Goal: Information Seeking & Learning: Learn about a topic

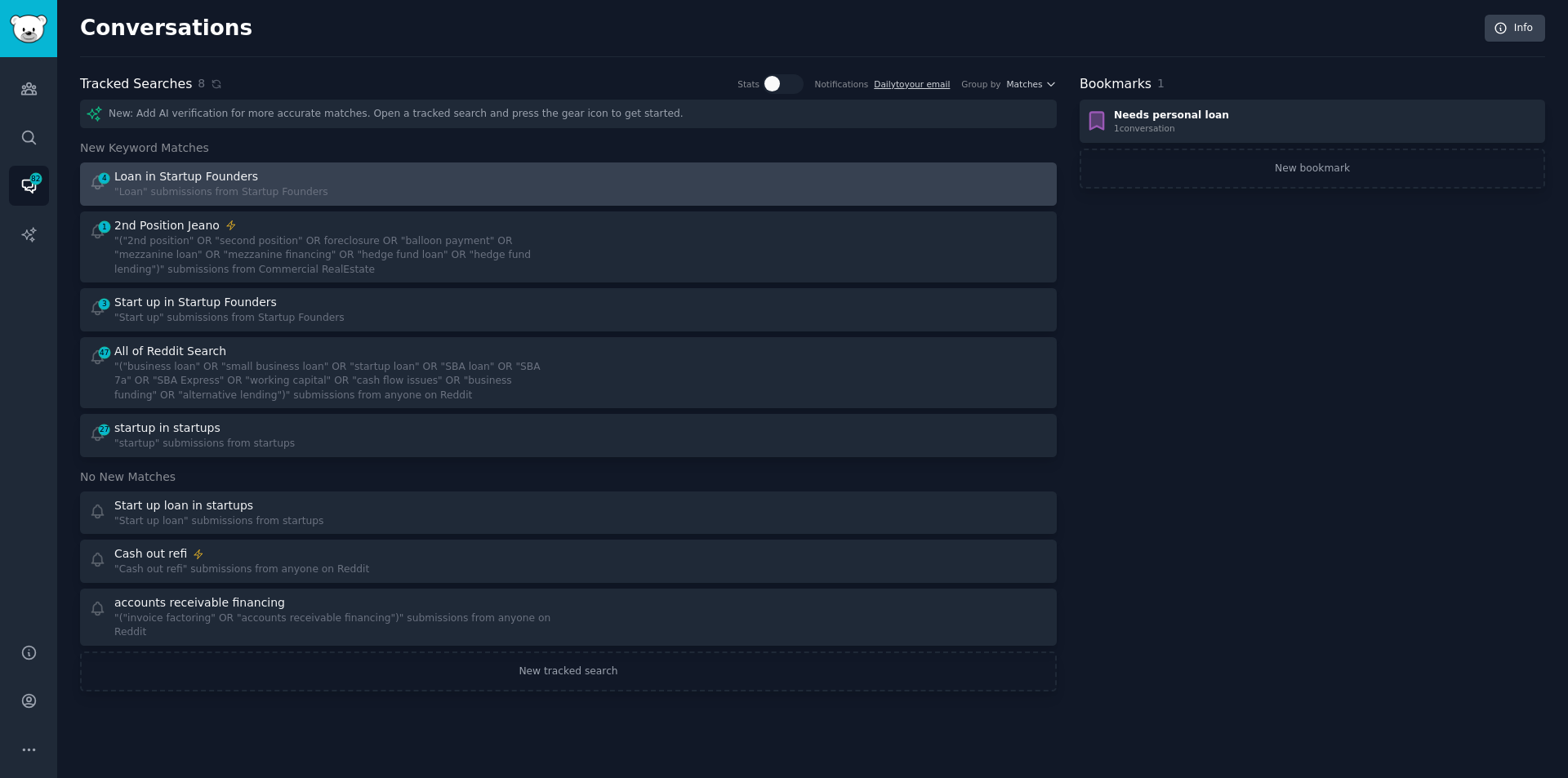
click at [249, 183] on div "Loan in Startup Founders" at bounding box center [221, 177] width 214 height 17
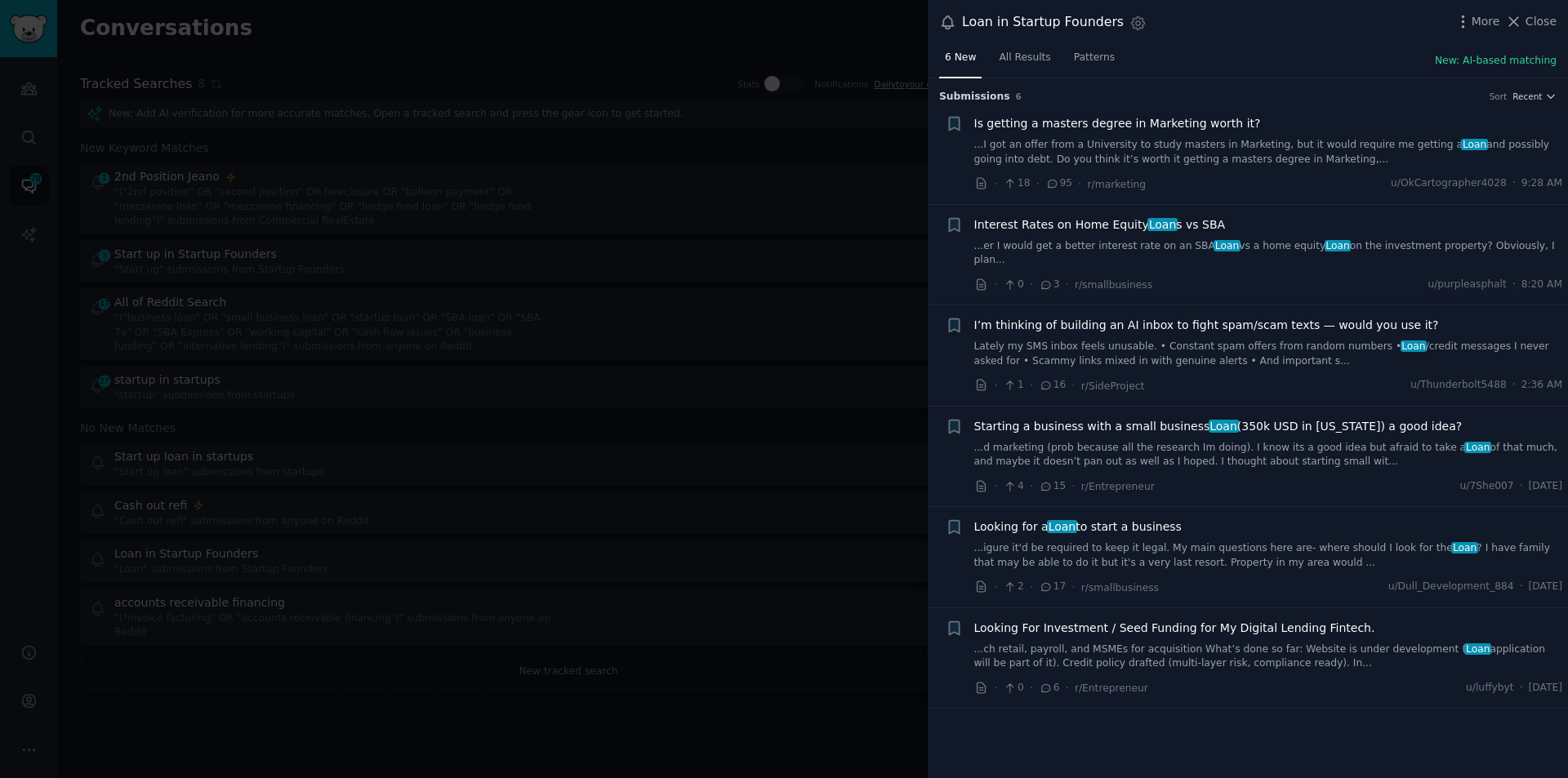
click at [1035, 227] on span "Interest Rates on Home Equity Loan s vs SBA" at bounding box center [1099, 225] width 251 height 17
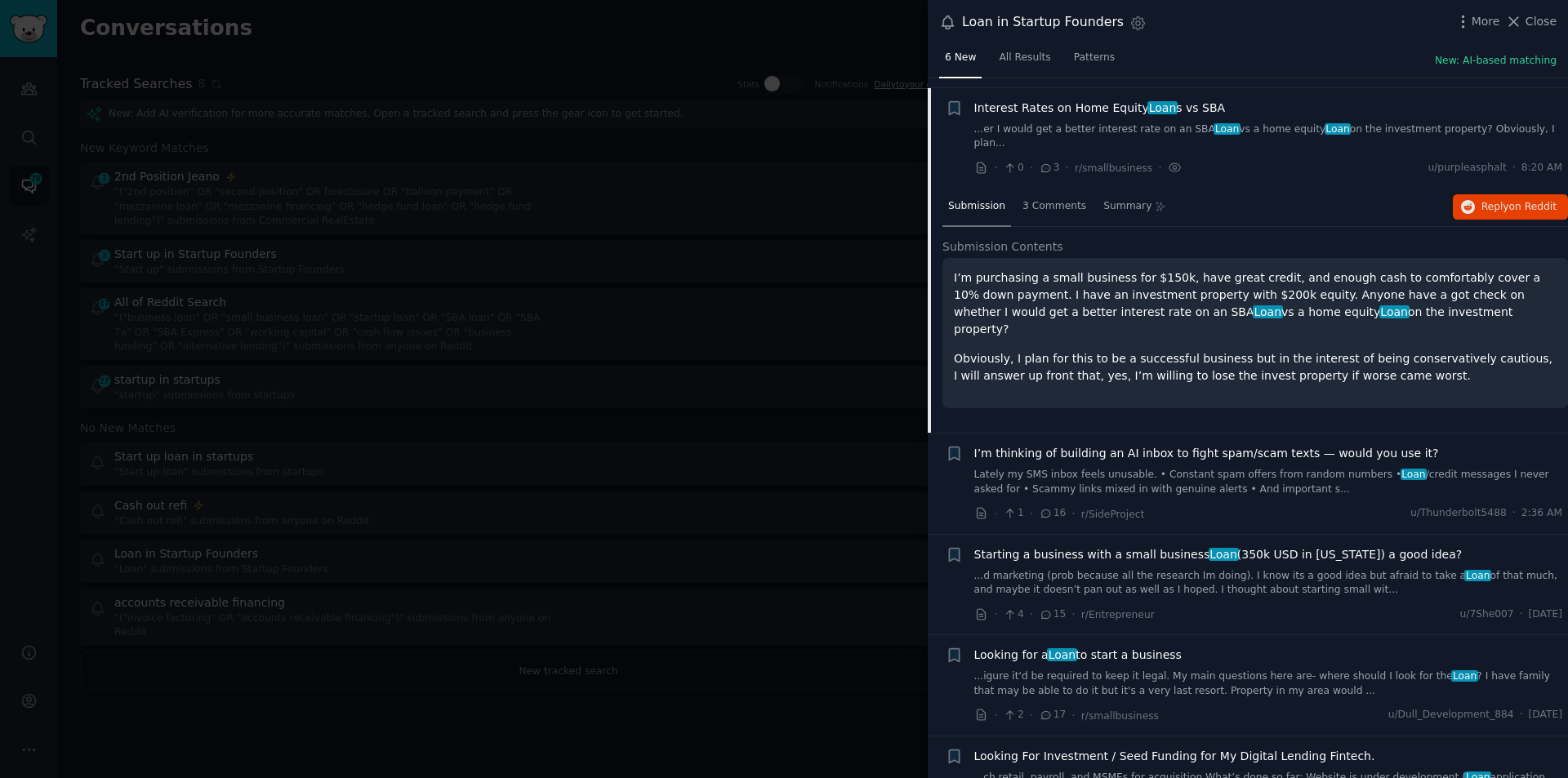
scroll to position [126, 0]
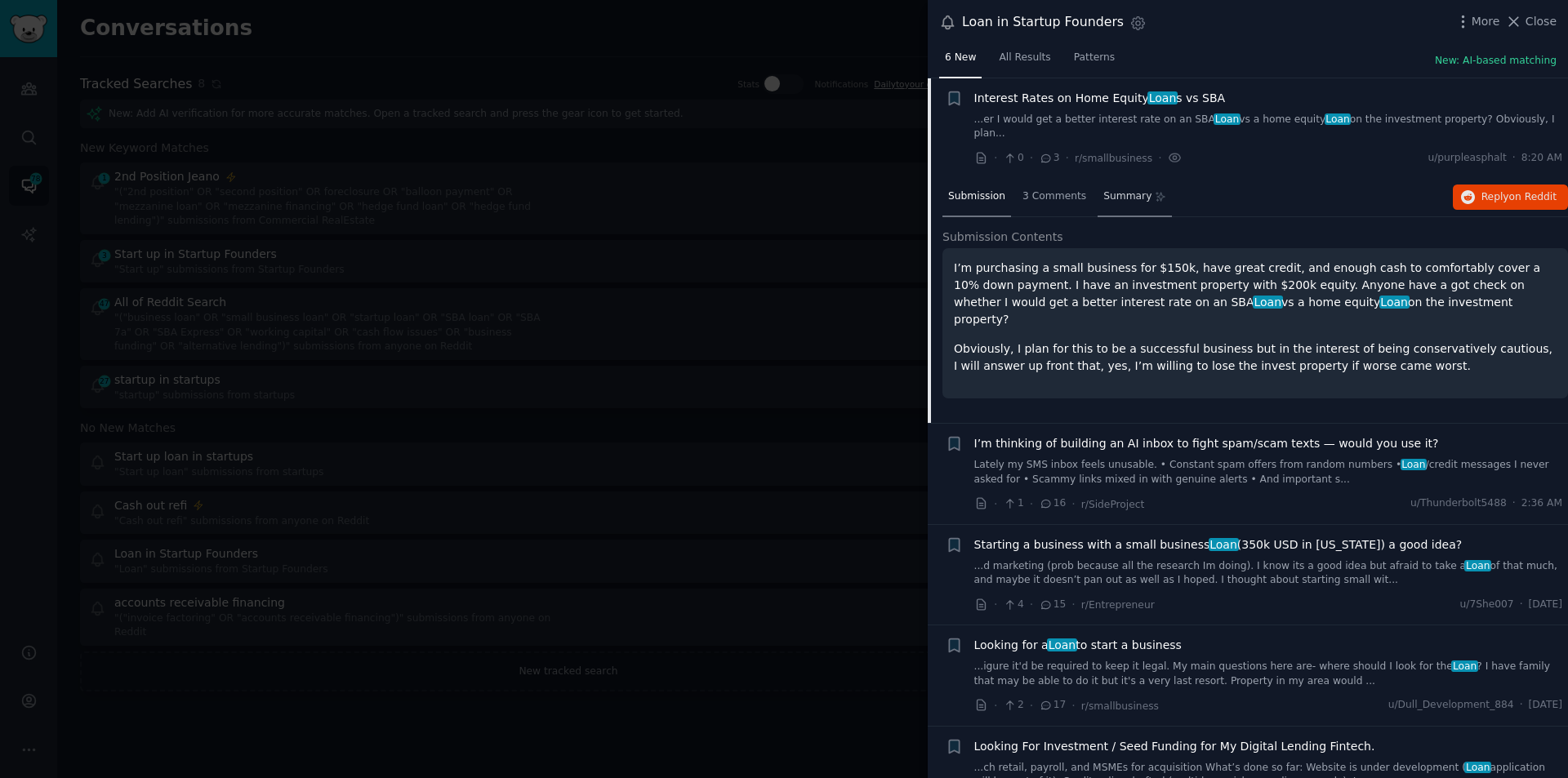
click at [1114, 190] on span "Summary" at bounding box center [1127, 197] width 49 height 15
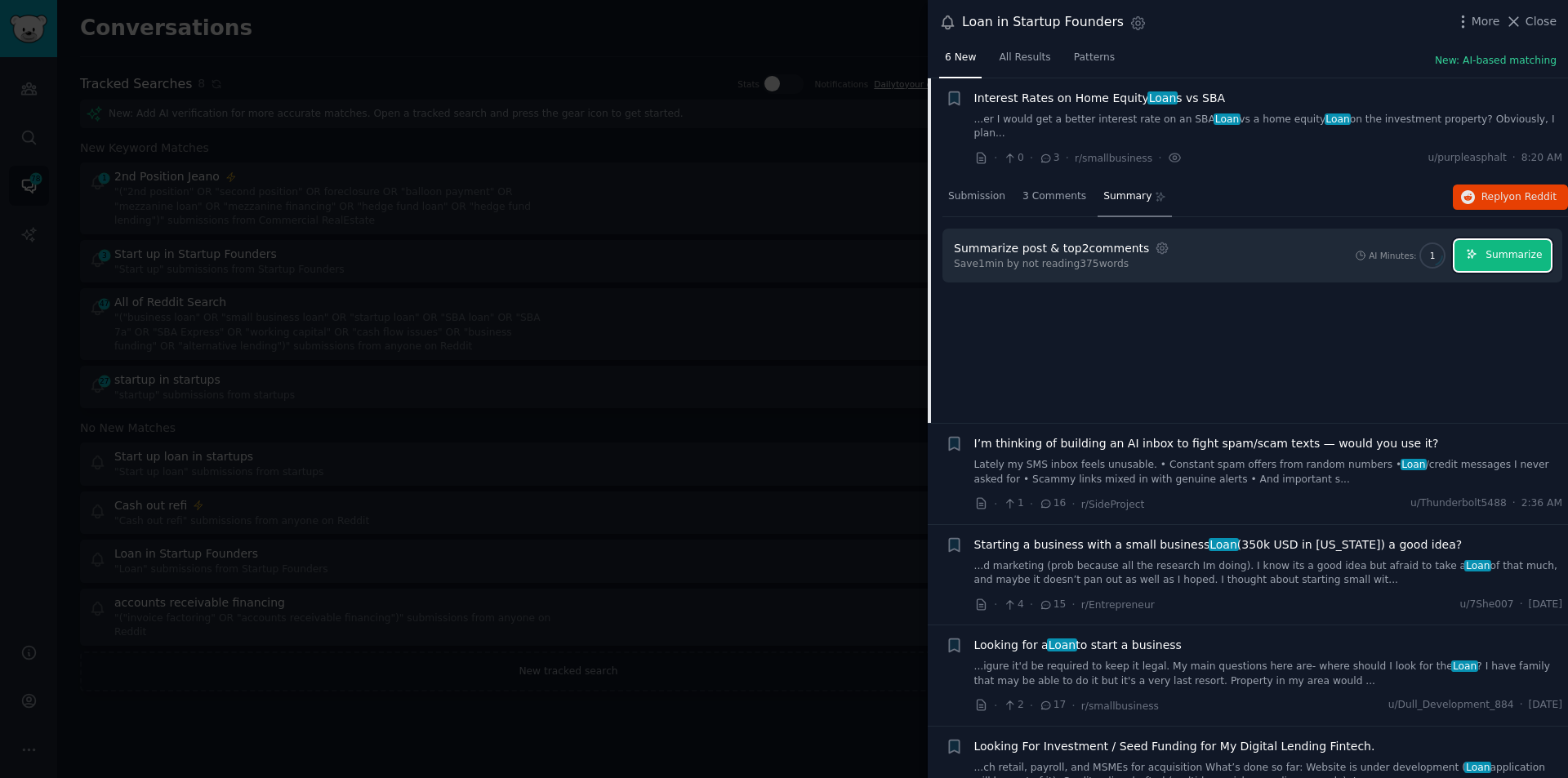
click at [1501, 249] on span "Summarize" at bounding box center [1513, 256] width 56 height 15
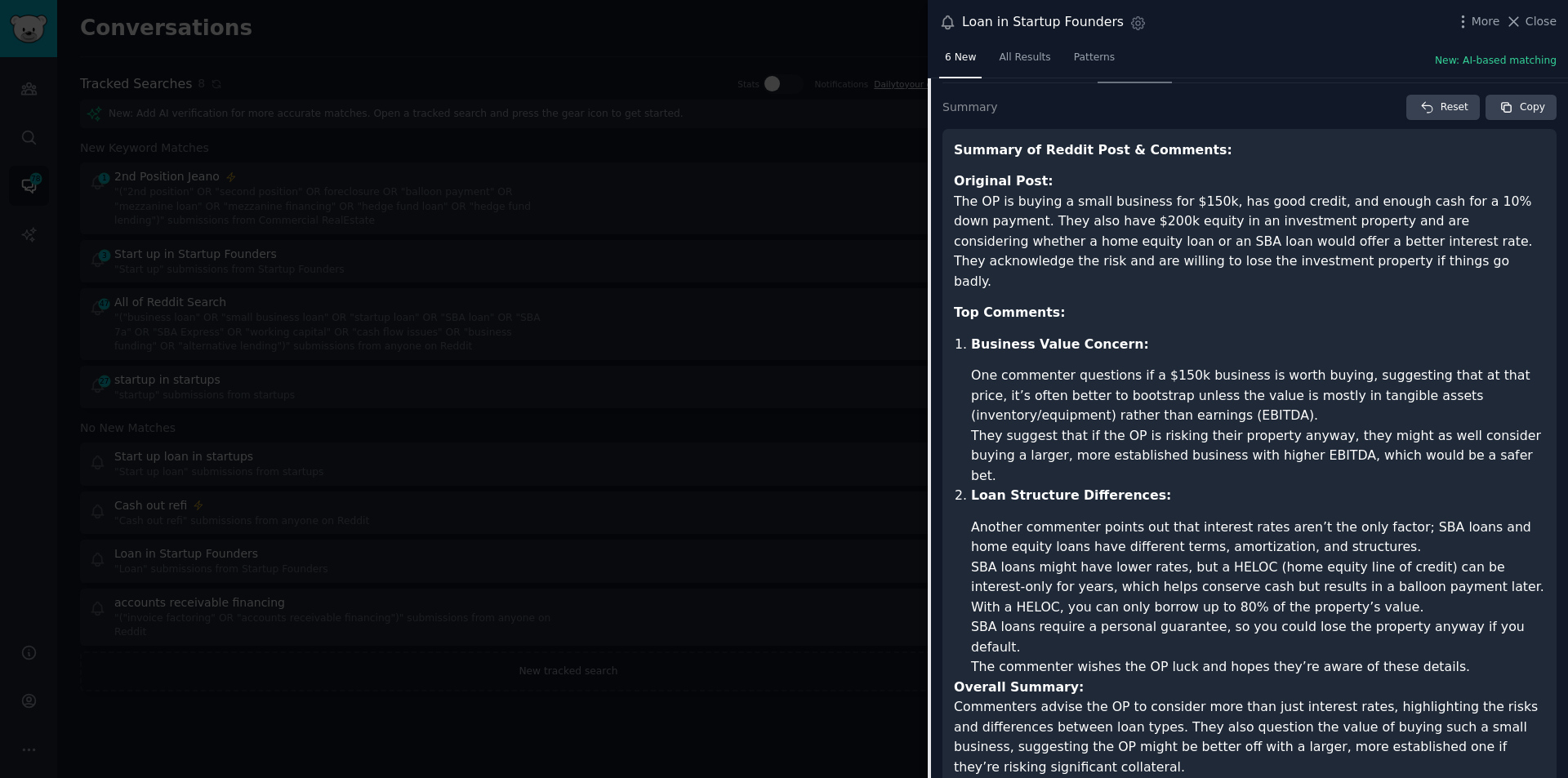
scroll to position [0, 0]
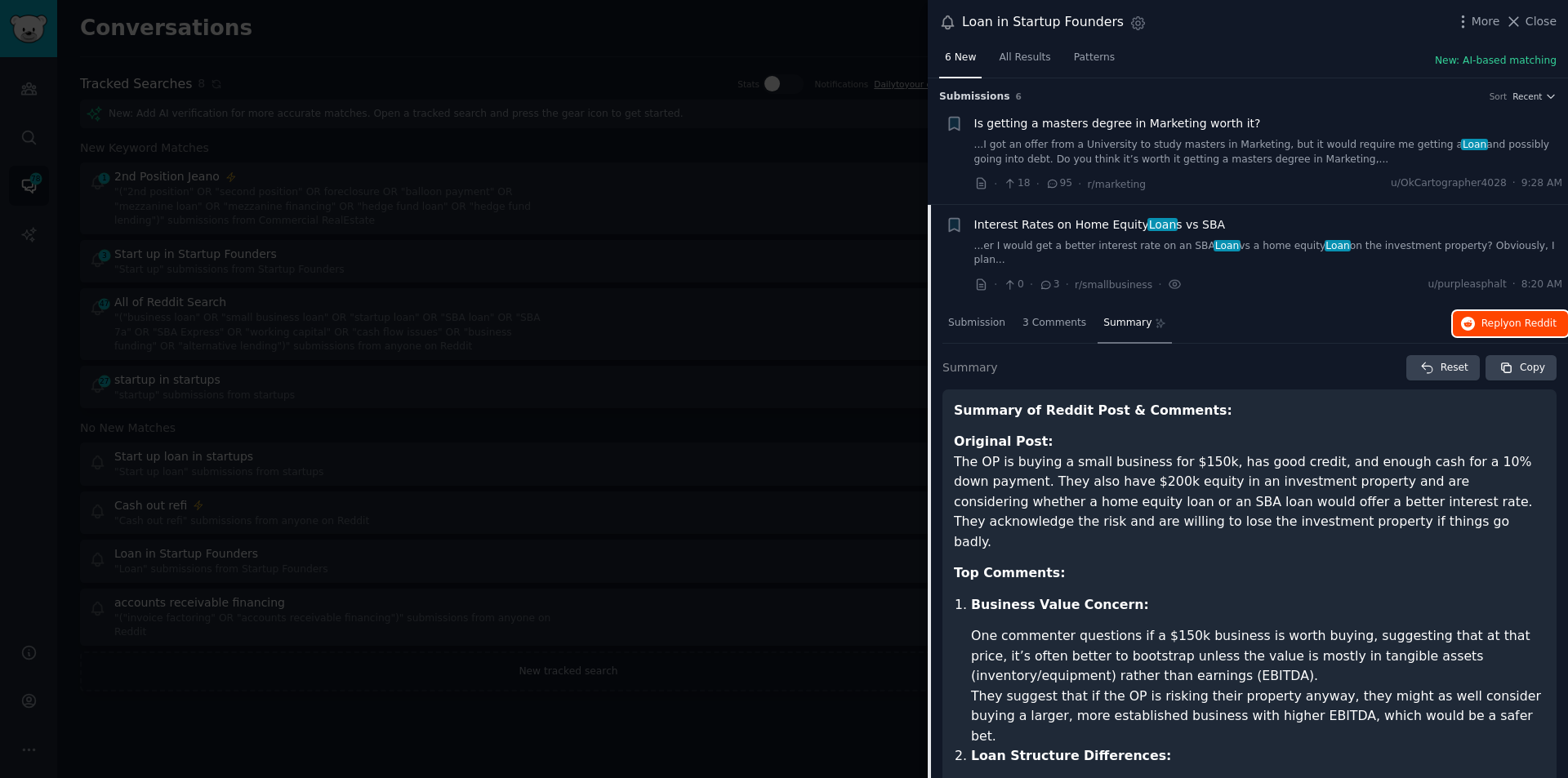
click at [1527, 318] on span "on Reddit" at bounding box center [1532, 323] width 48 height 11
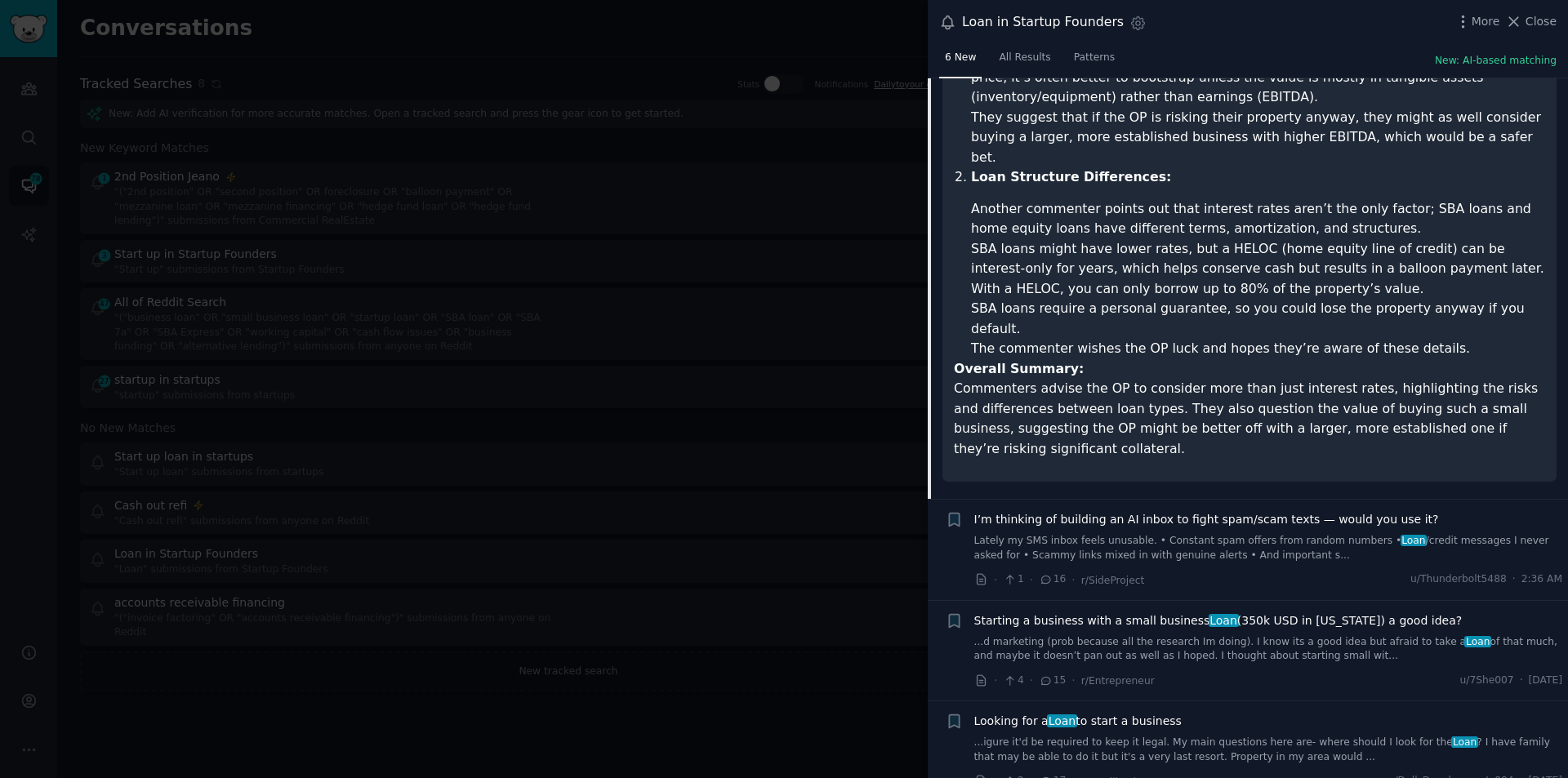
scroll to position [629, 0]
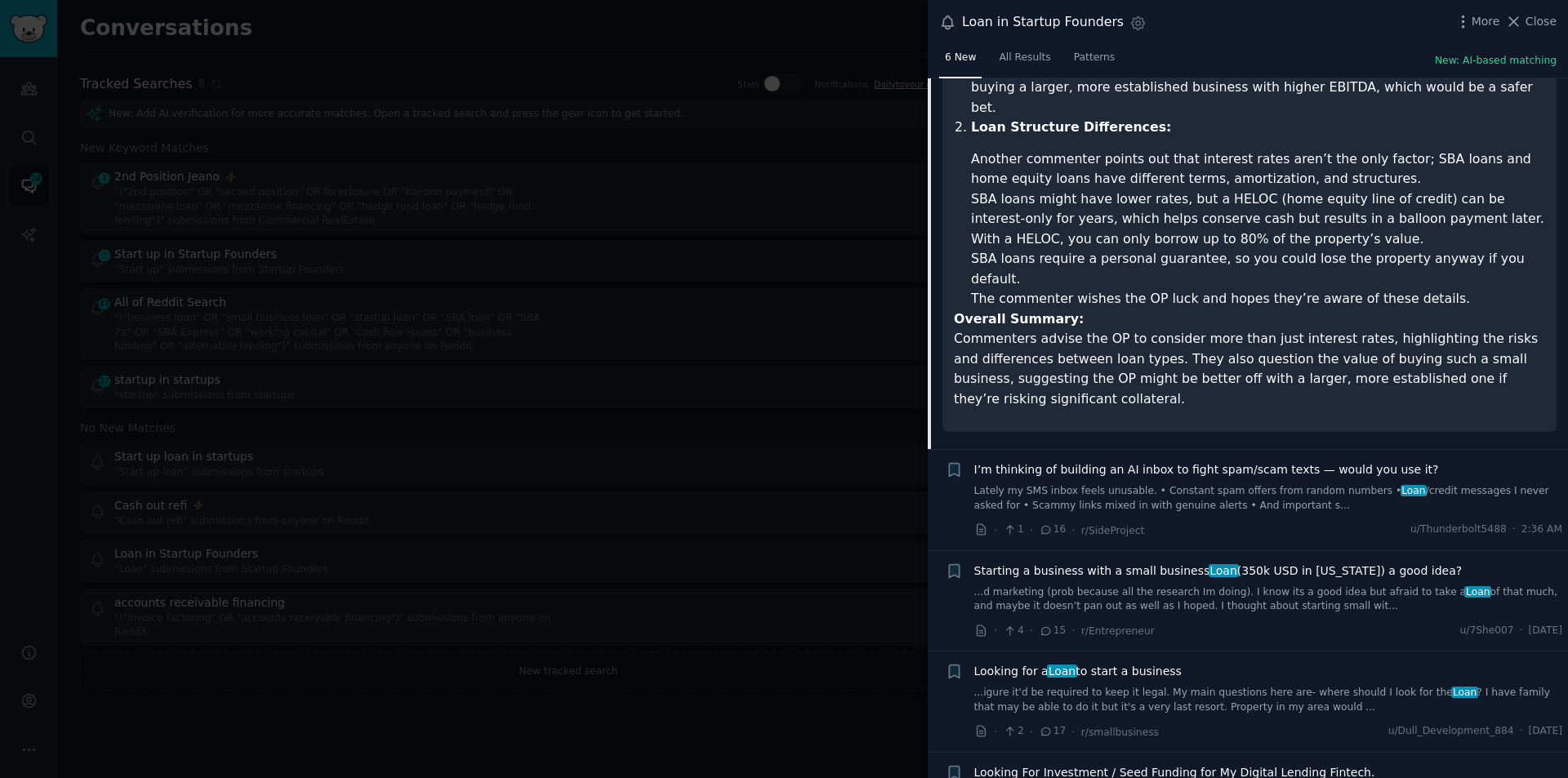
click at [1286, 562] on span "Starting a business with a small business Loan (350k USD in [US_STATE]) a good …" at bounding box center [1218, 571] width 489 height 17
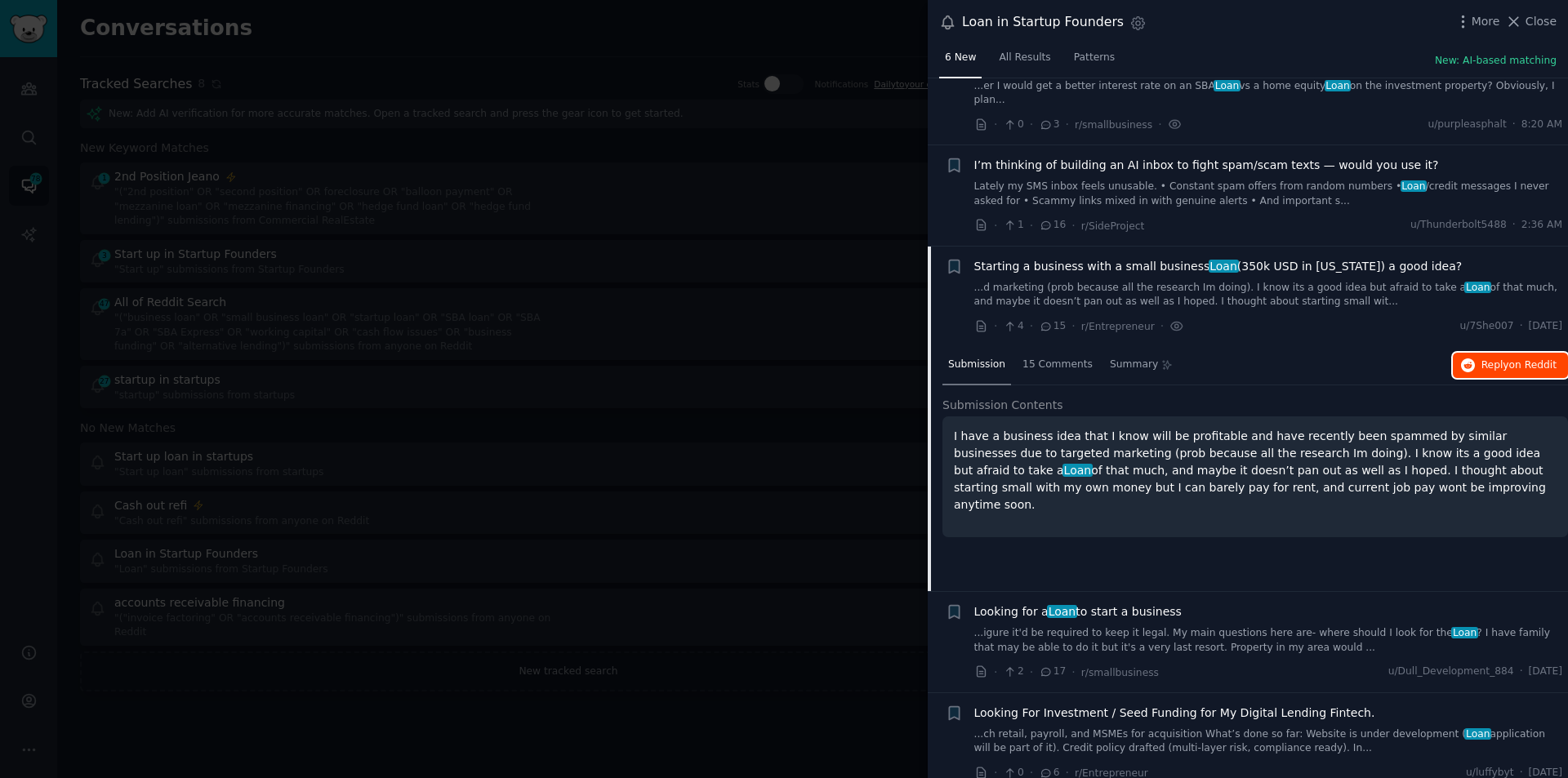
click at [1529, 360] on span "on Reddit" at bounding box center [1532, 365] width 48 height 11
click at [1125, 358] on span "Summary" at bounding box center [1134, 365] width 49 height 15
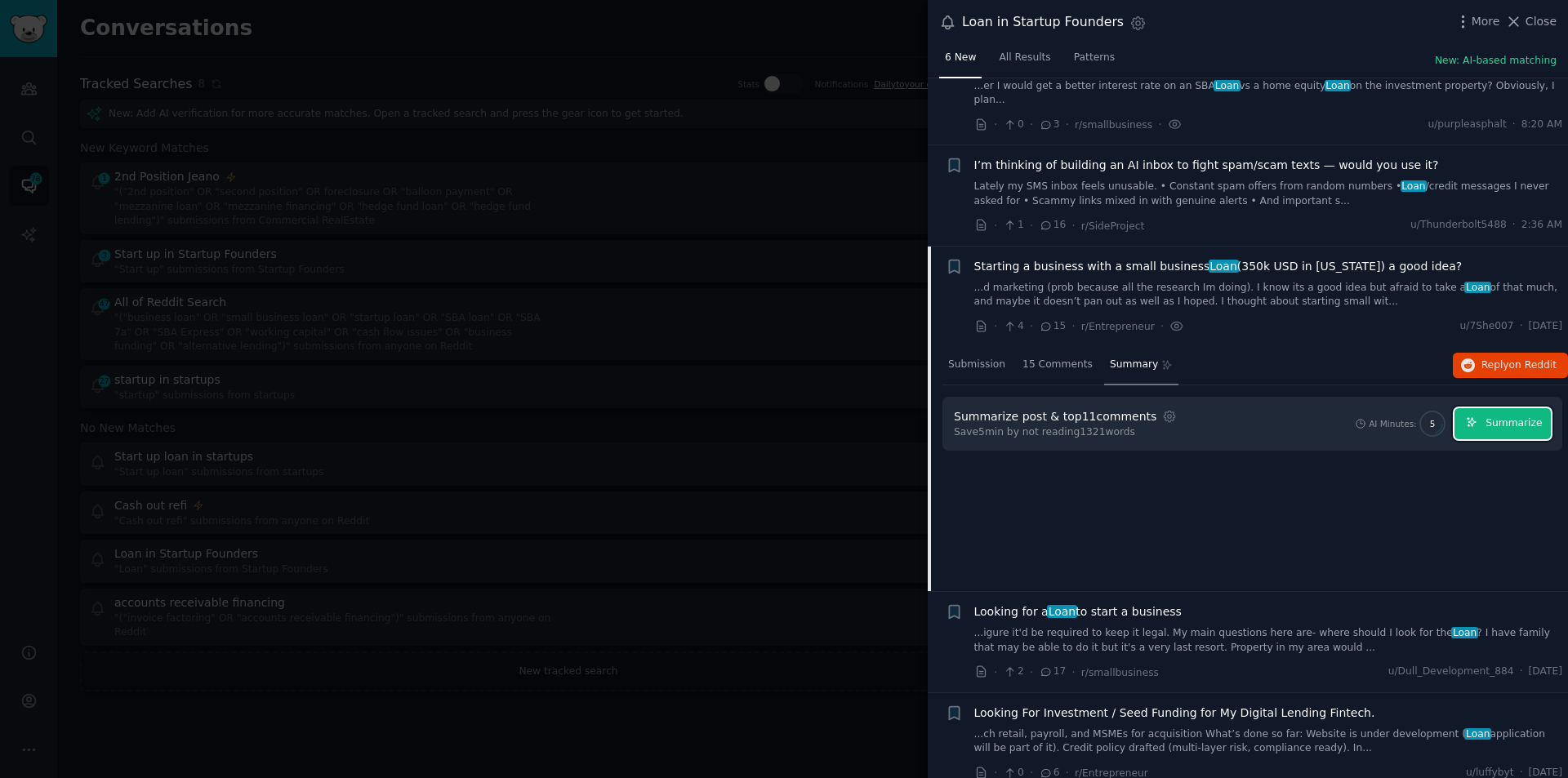
click at [1528, 417] on span "Summarize" at bounding box center [1513, 424] width 56 height 15
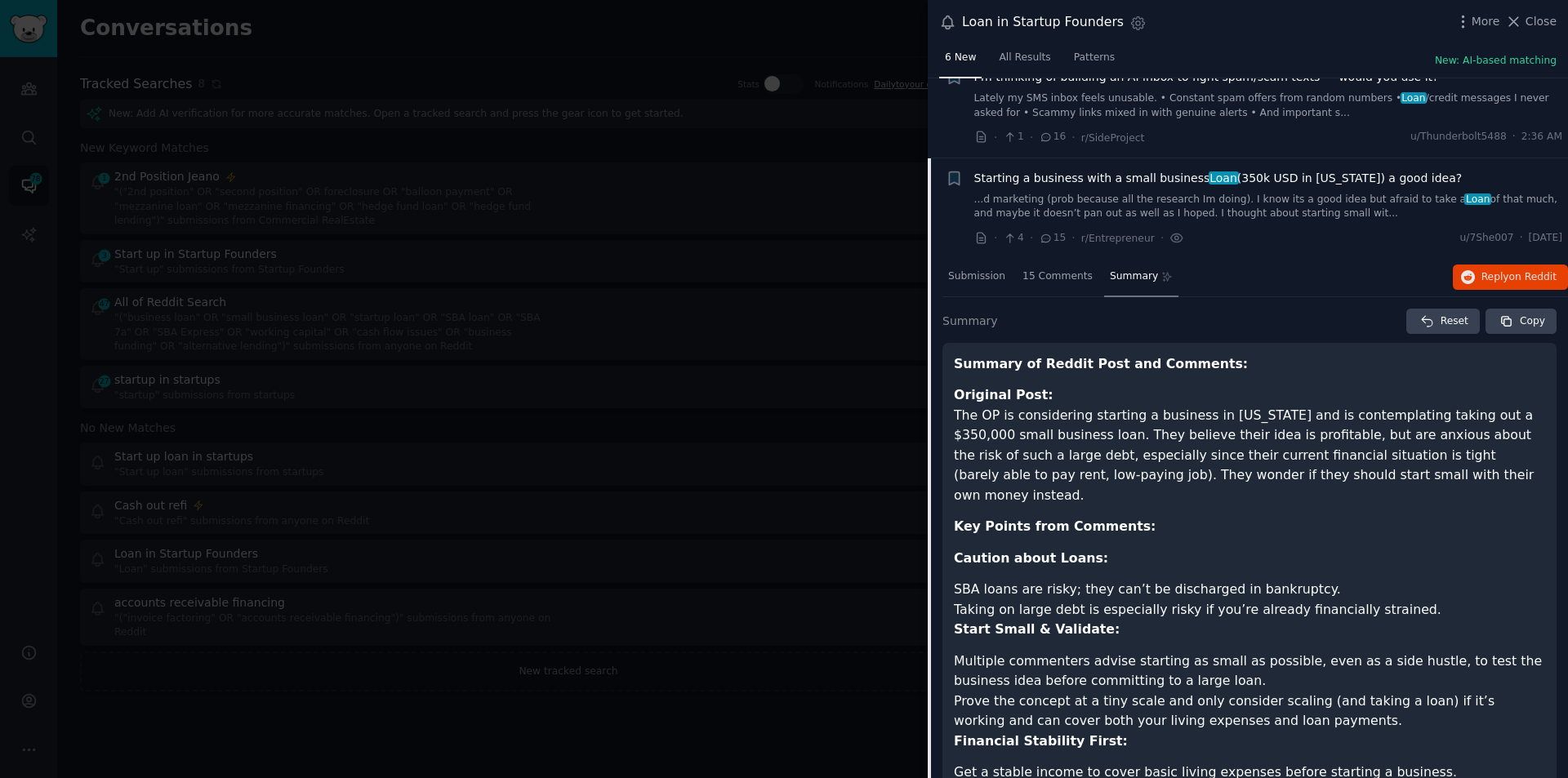
scroll to position [242, 0]
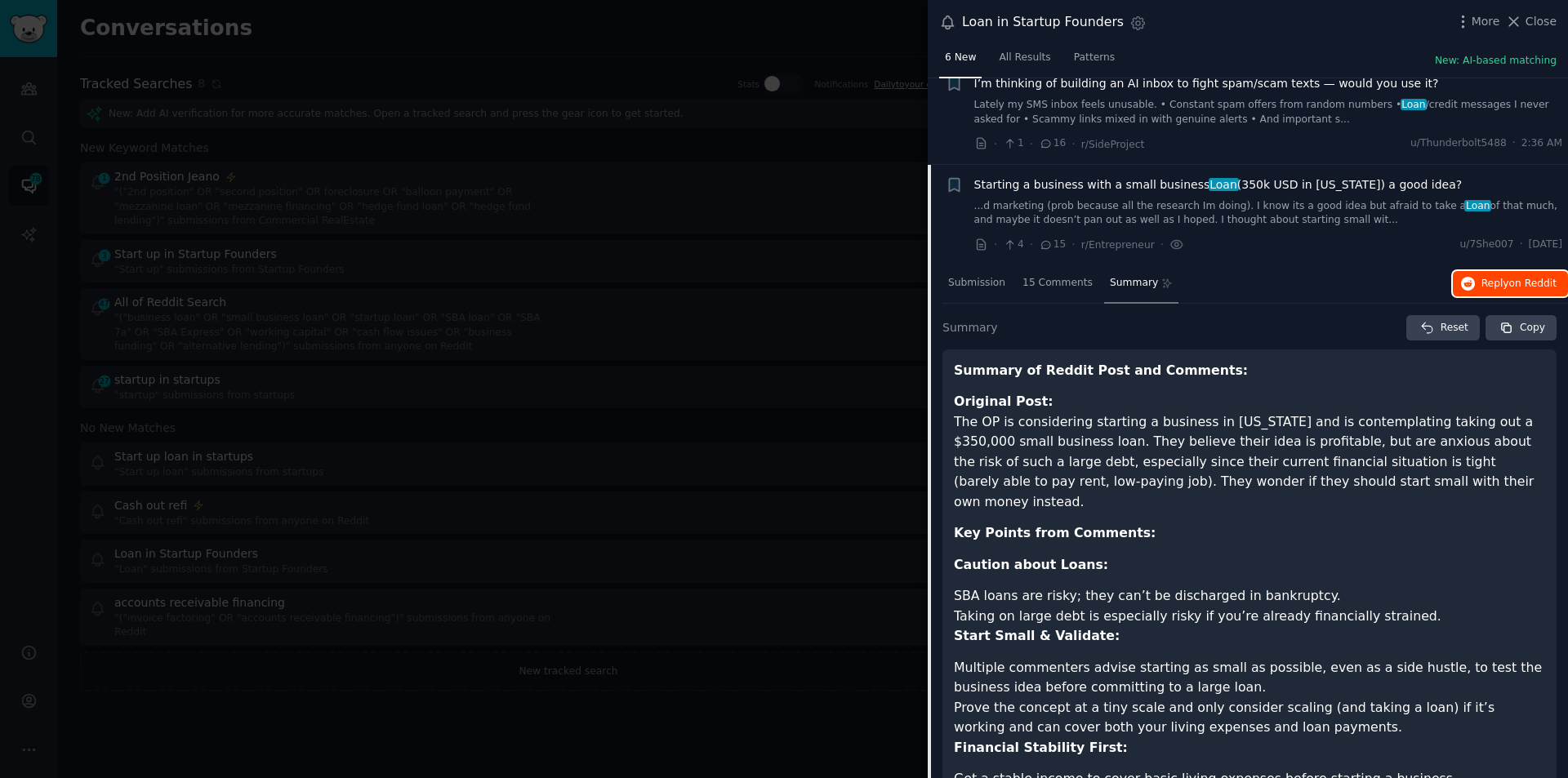
click at [1502, 276] on span "Reply on Reddit" at bounding box center [1519, 283] width 75 height 15
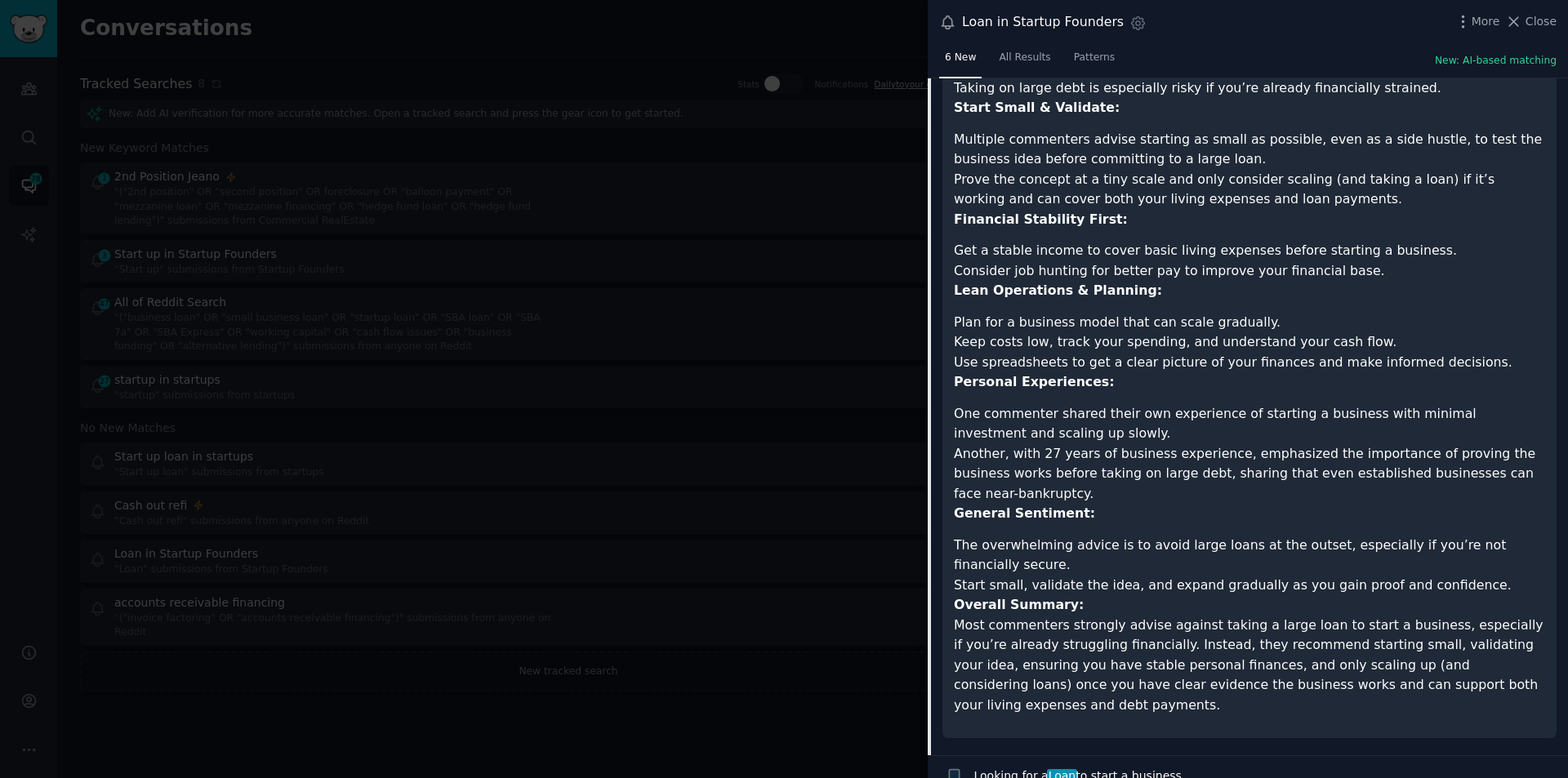
scroll to position [854, 0]
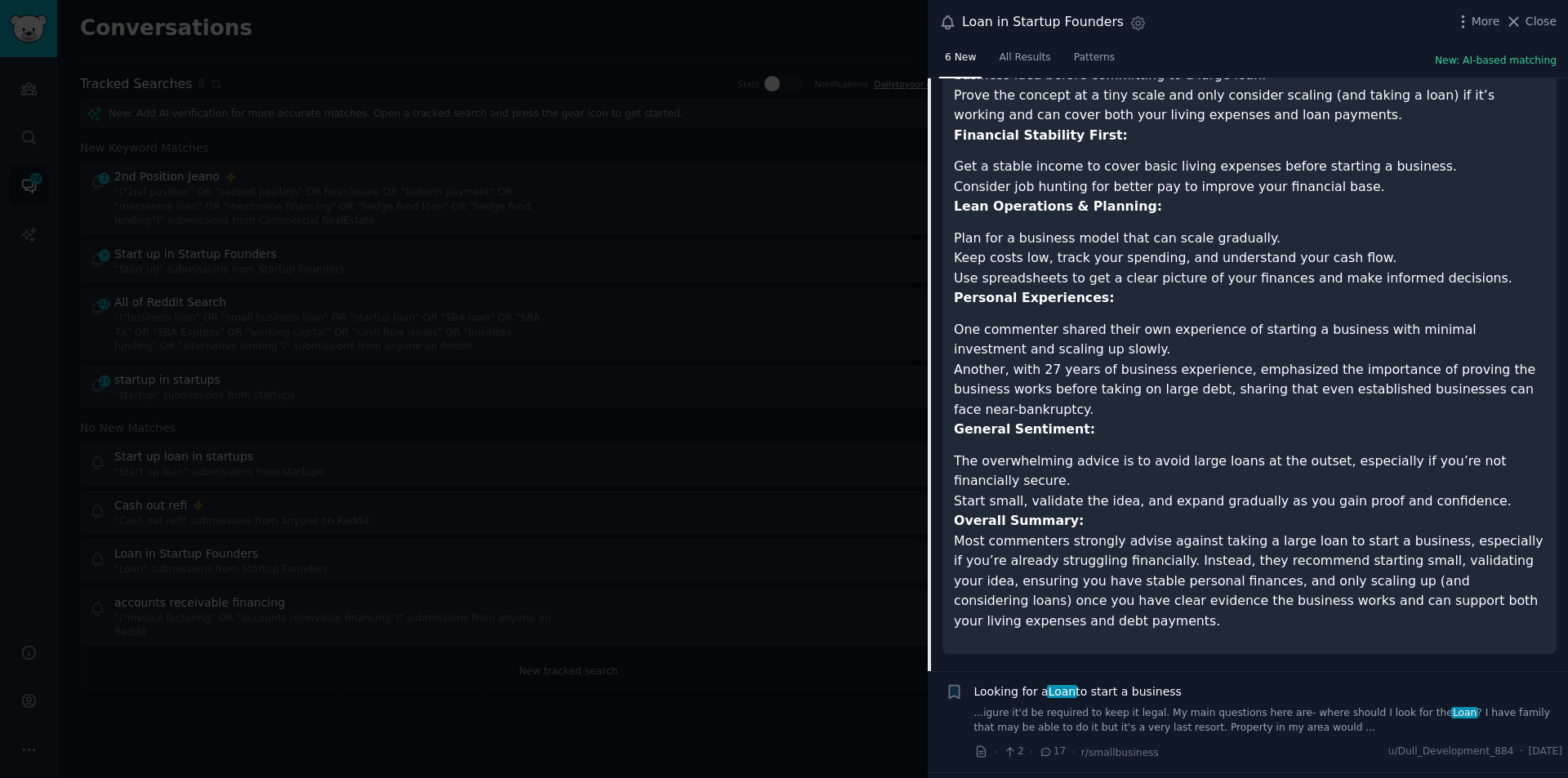
click at [1107, 706] on link "...igure it'd be required to keep it legal. My main questions here are- where s…" at bounding box center [1268, 720] width 589 height 29
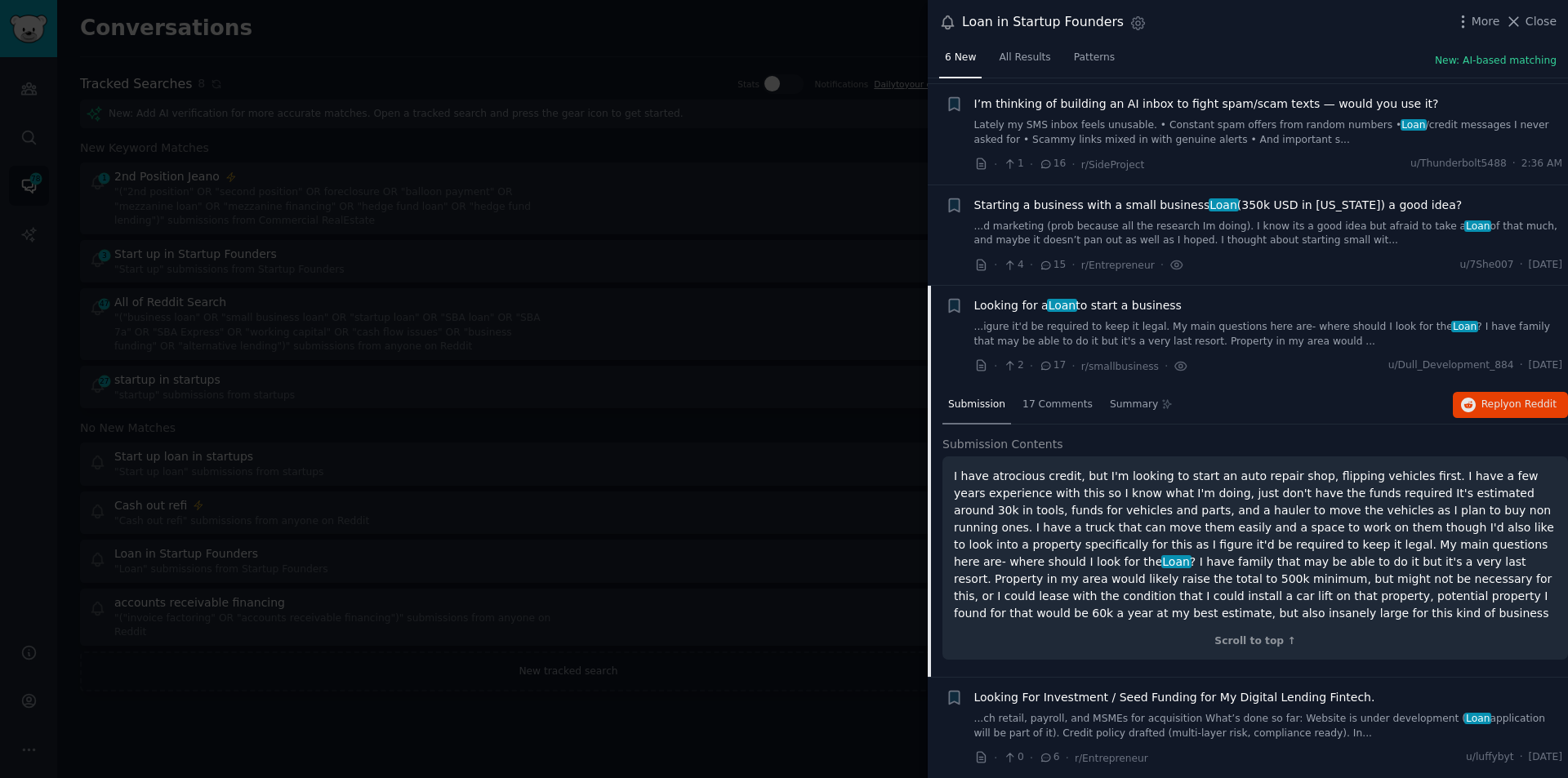
scroll to position [190, 0]
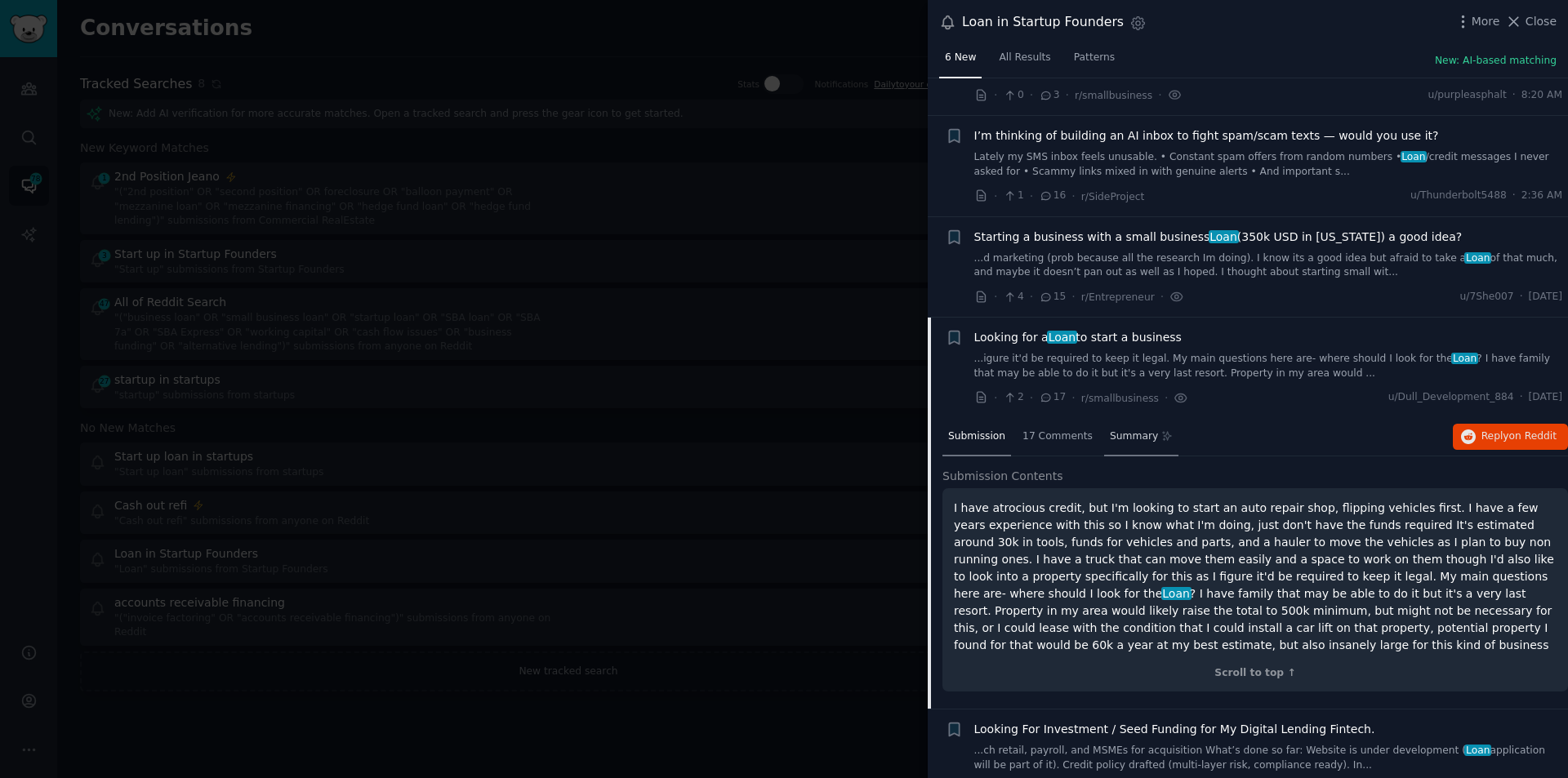
click at [1110, 430] on span "Summary" at bounding box center [1134, 437] width 49 height 15
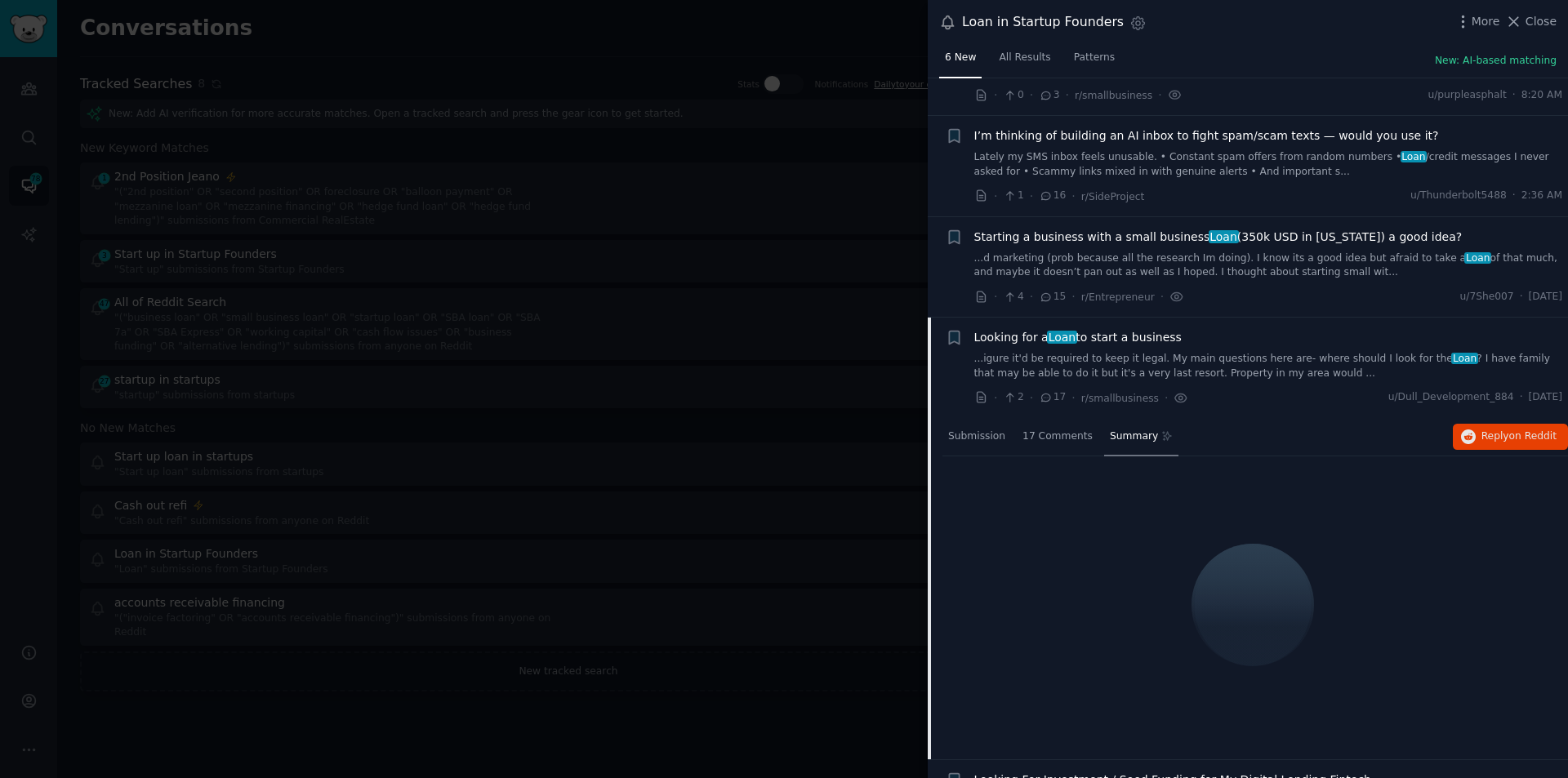
scroll to position [160, 0]
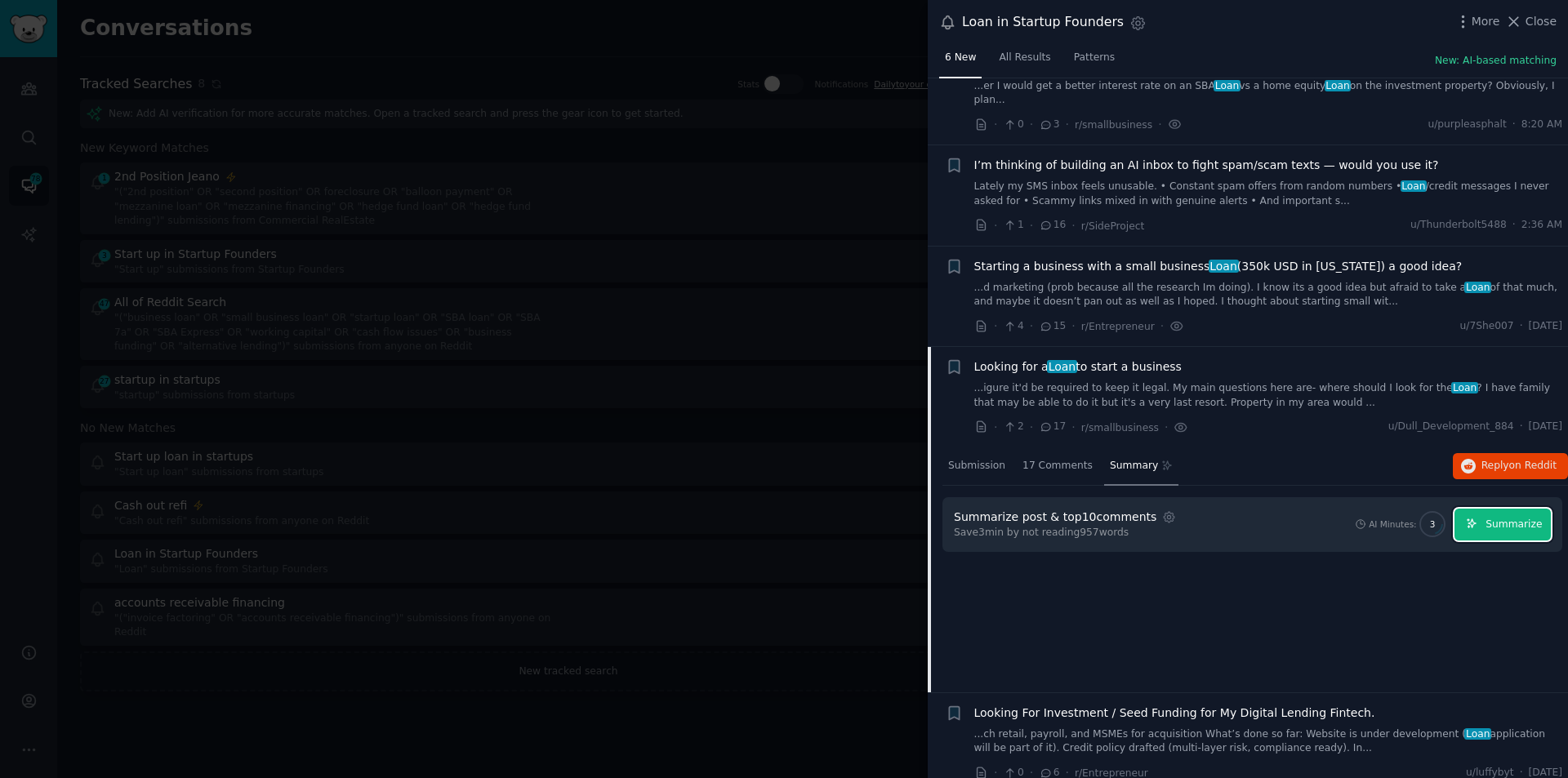
click at [1519, 518] on span "Summarize" at bounding box center [1513, 525] width 56 height 15
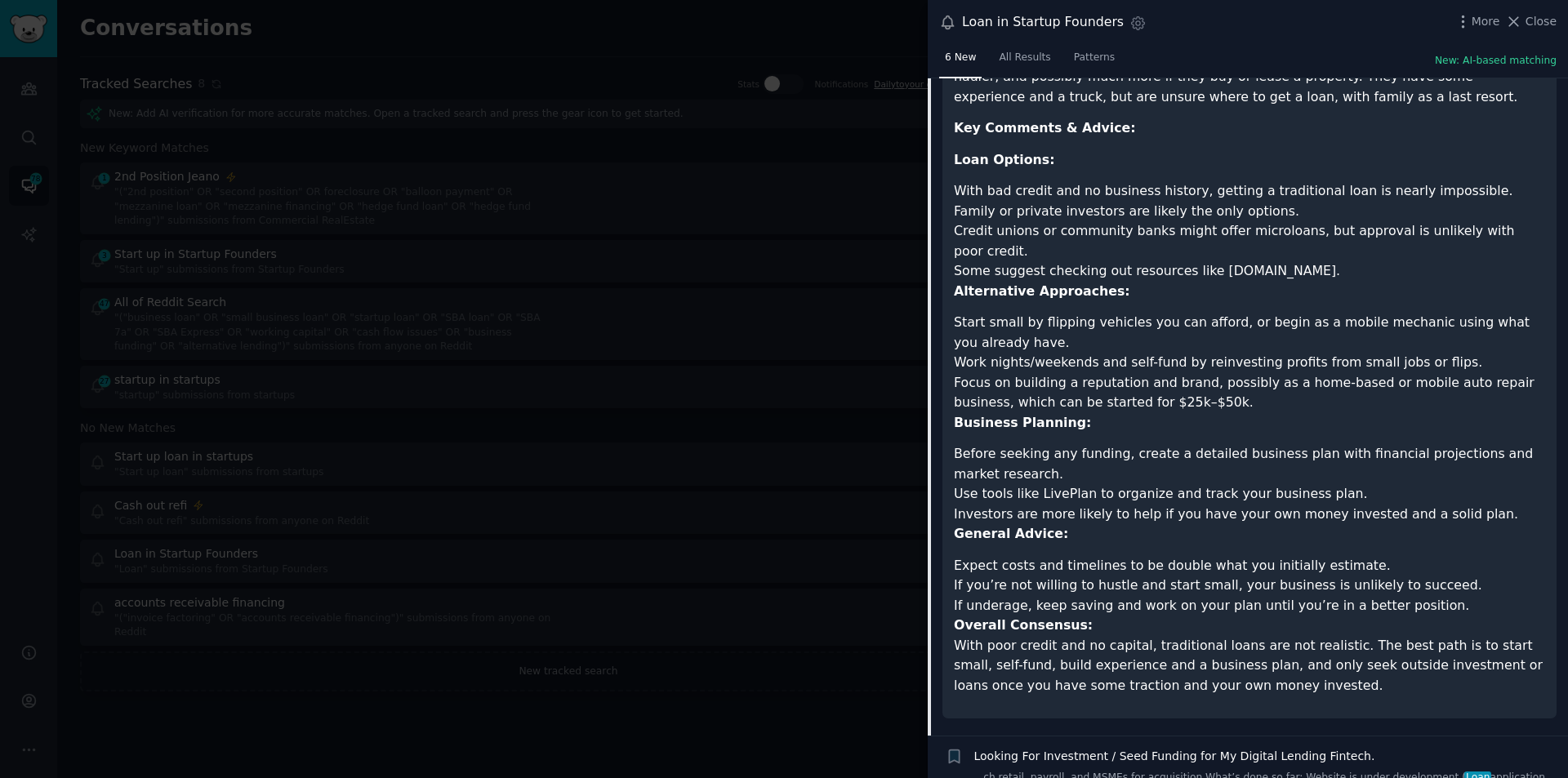
scroll to position [751, 0]
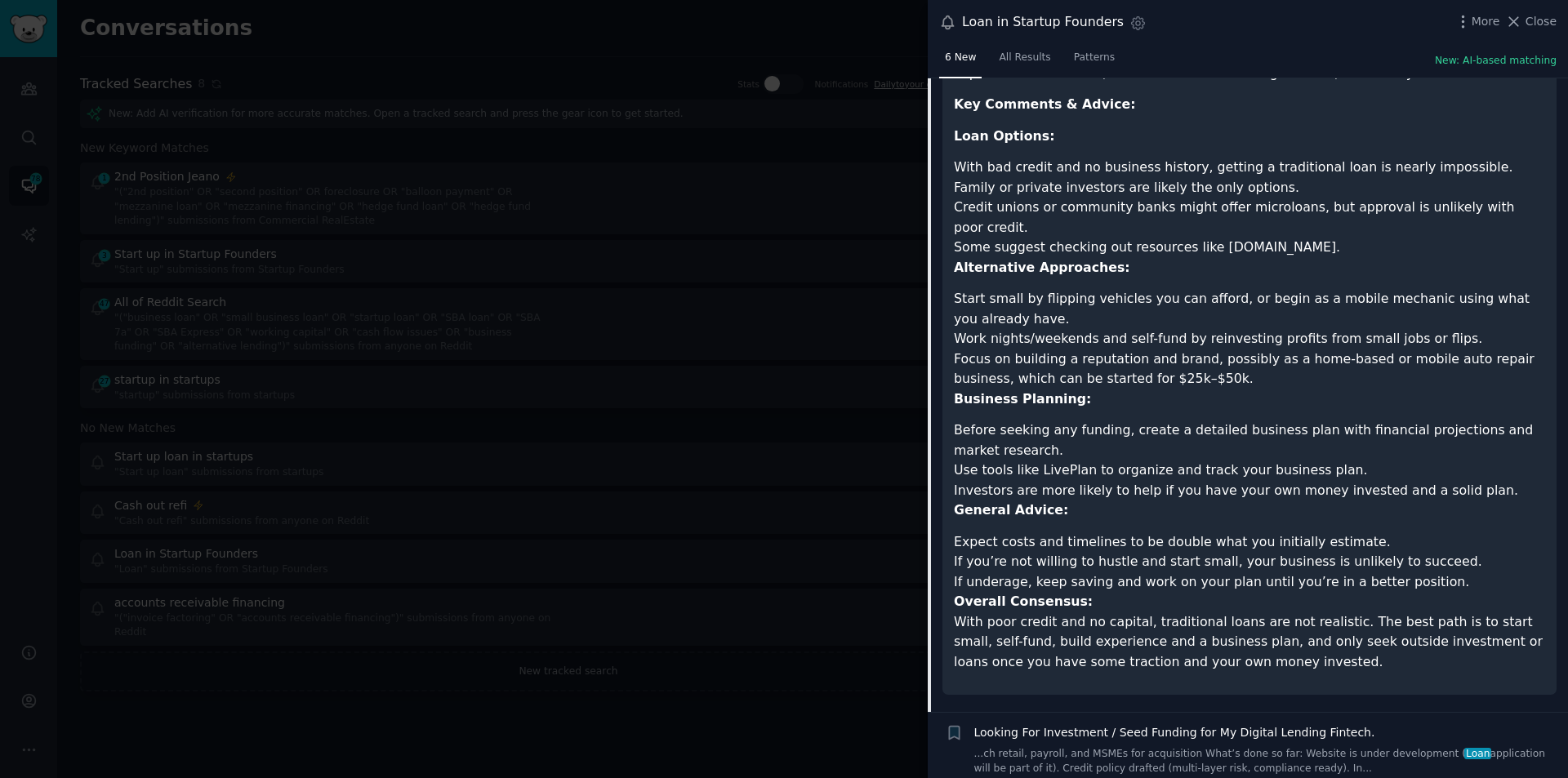
click at [1301, 724] on div "Looking For Investment / Seed Funding for My Digital Lending Fintech. ...ch ret…" at bounding box center [1268, 749] width 589 height 51
click at [1193, 747] on link "...ch retail, payroll, and MSMEs for acquisition What’s done so far: Website is…" at bounding box center [1268, 761] width 589 height 29
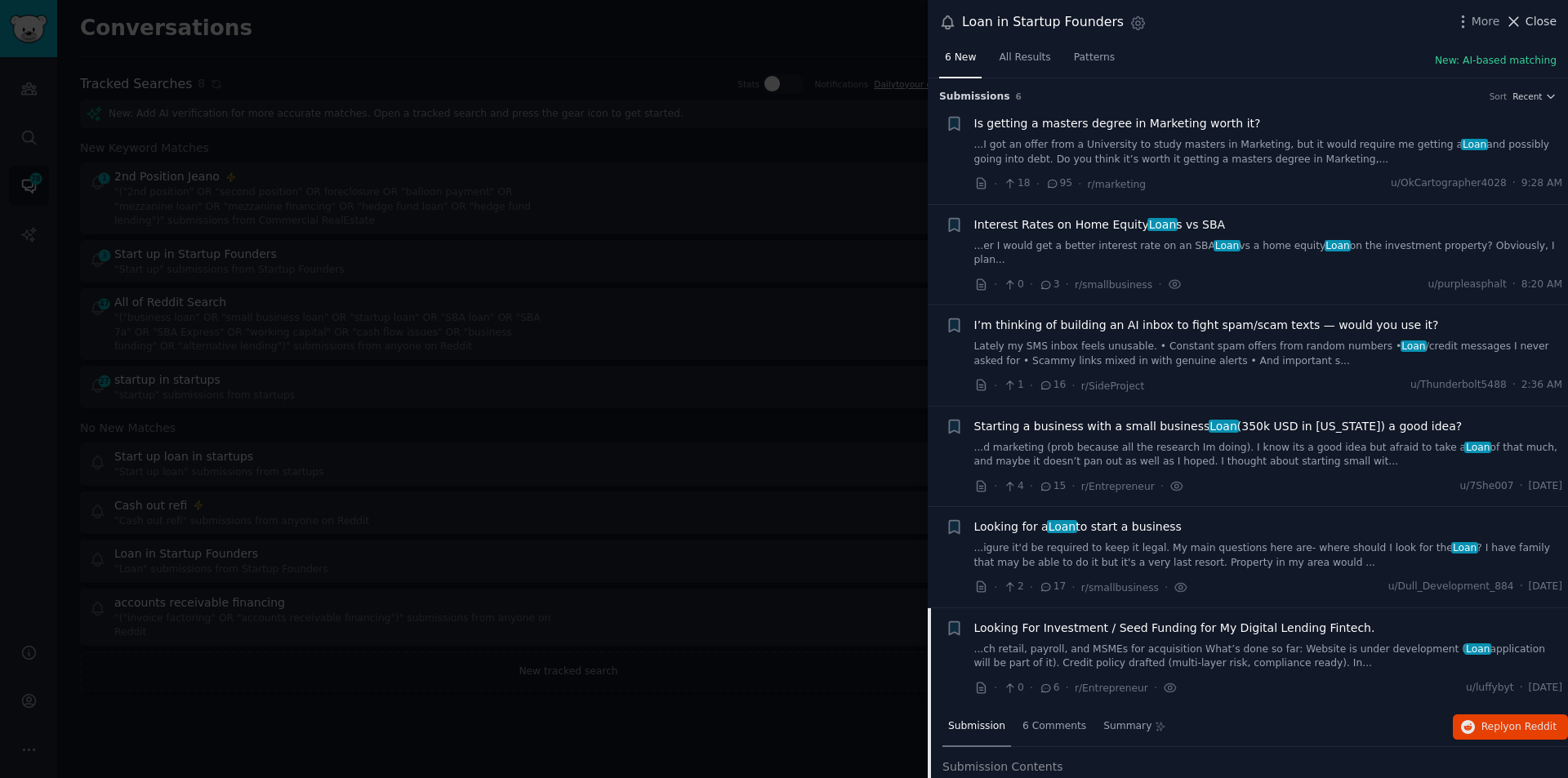
click at [1539, 22] on span "Close" at bounding box center [1541, 22] width 31 height 17
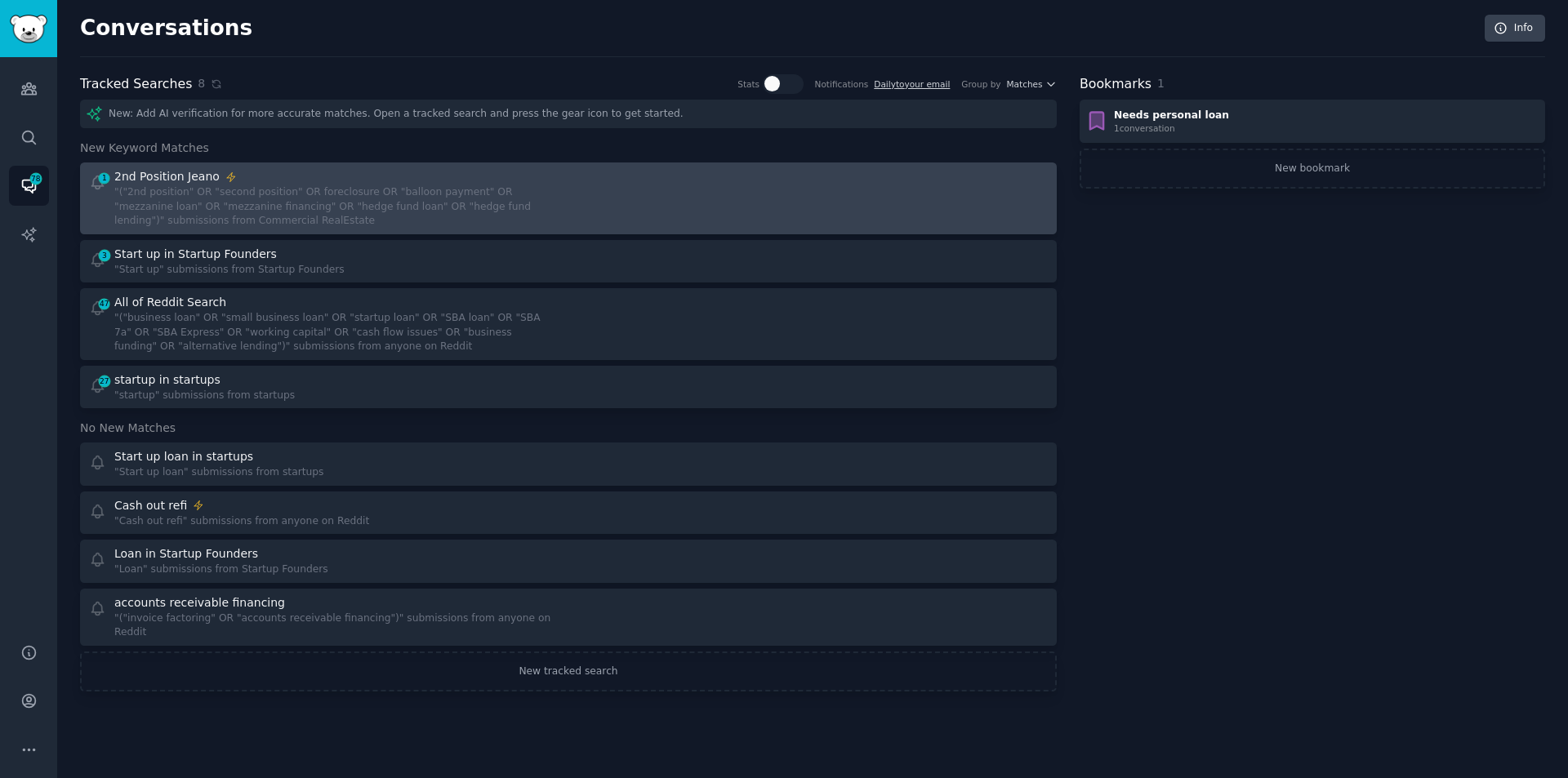
click at [243, 194] on div ""("2nd position" OR "second position" OR foreclosure OR "balloon payment" OR "m…" at bounding box center [335, 207] width 443 height 43
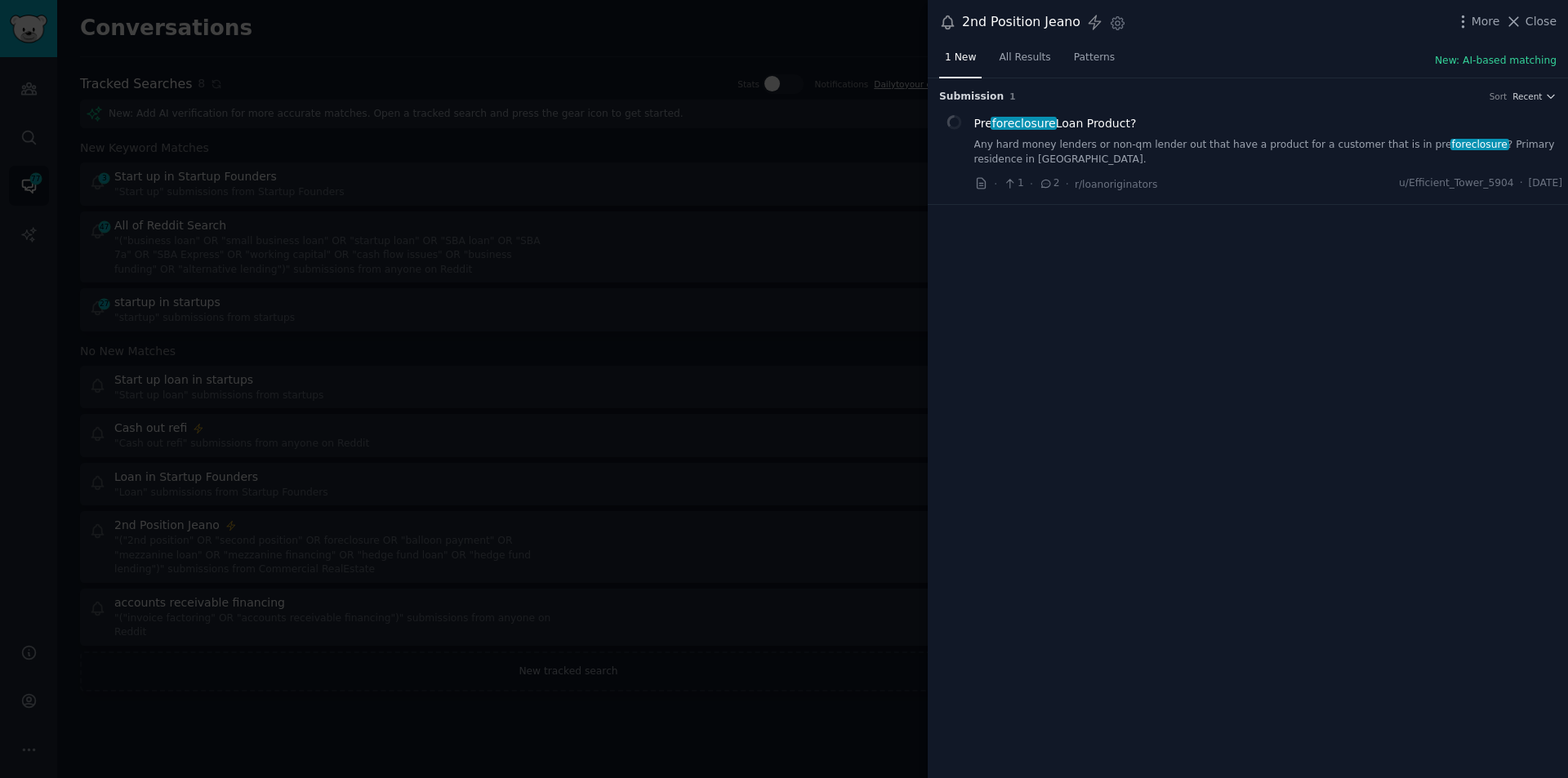
click at [1053, 121] on span "Pre foreclosure Loan Product?" at bounding box center [1055, 124] width 163 height 17
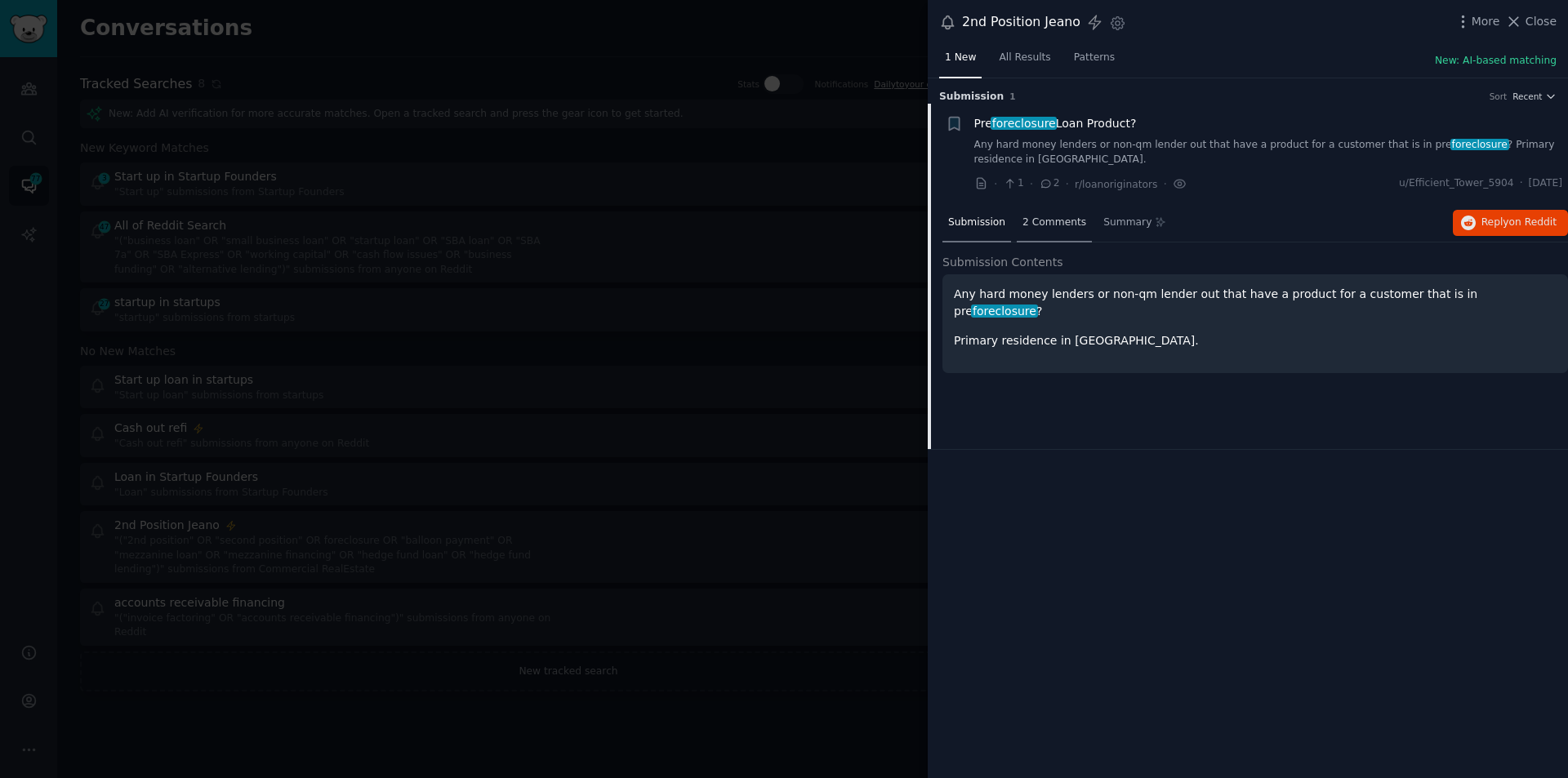
click at [1049, 216] on span "2 Comments" at bounding box center [1054, 223] width 64 height 15
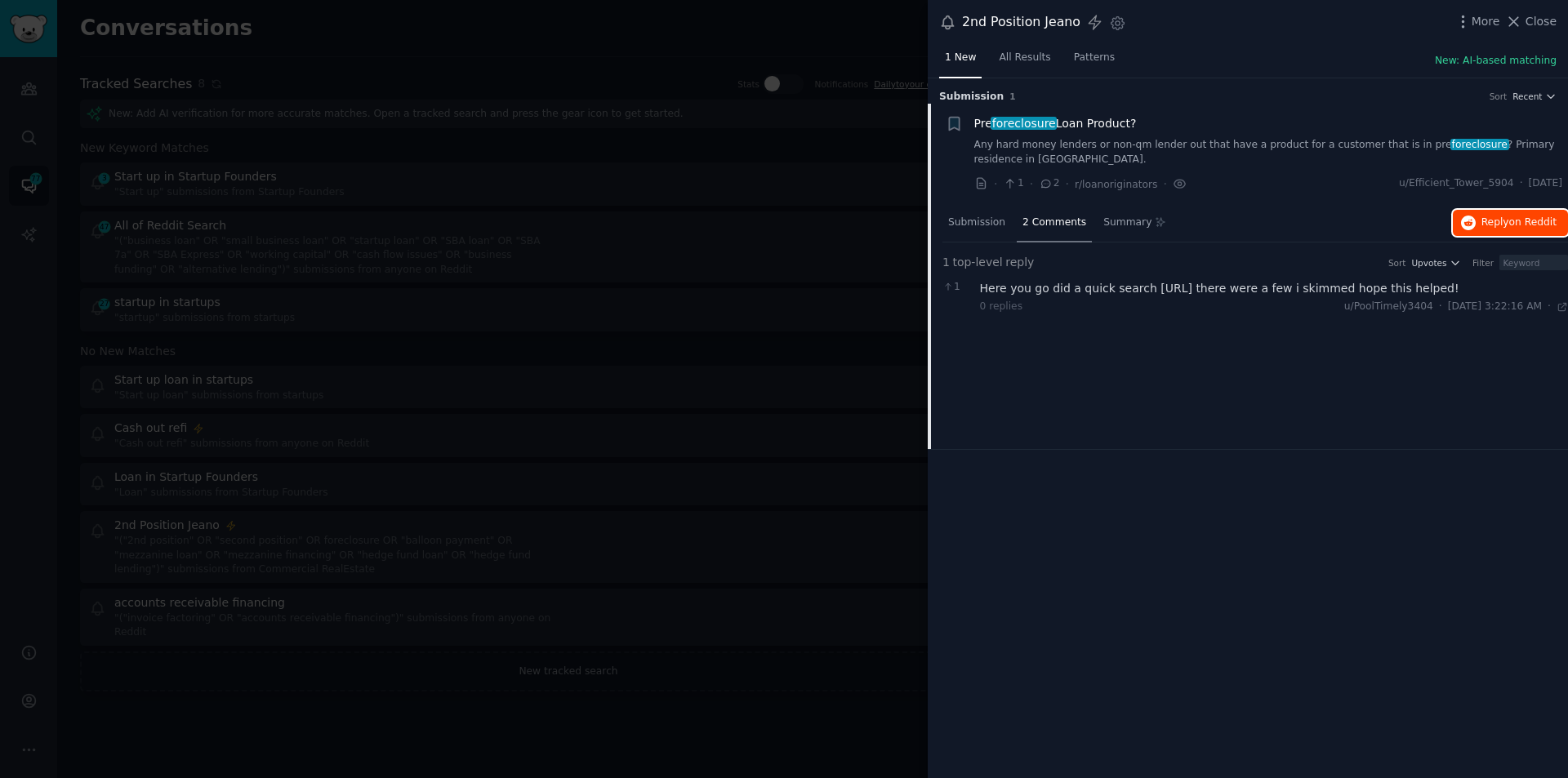
click at [1509, 216] on span "Reply on Reddit" at bounding box center [1519, 223] width 75 height 15
click at [1515, 13] on icon at bounding box center [1513, 22] width 17 height 17
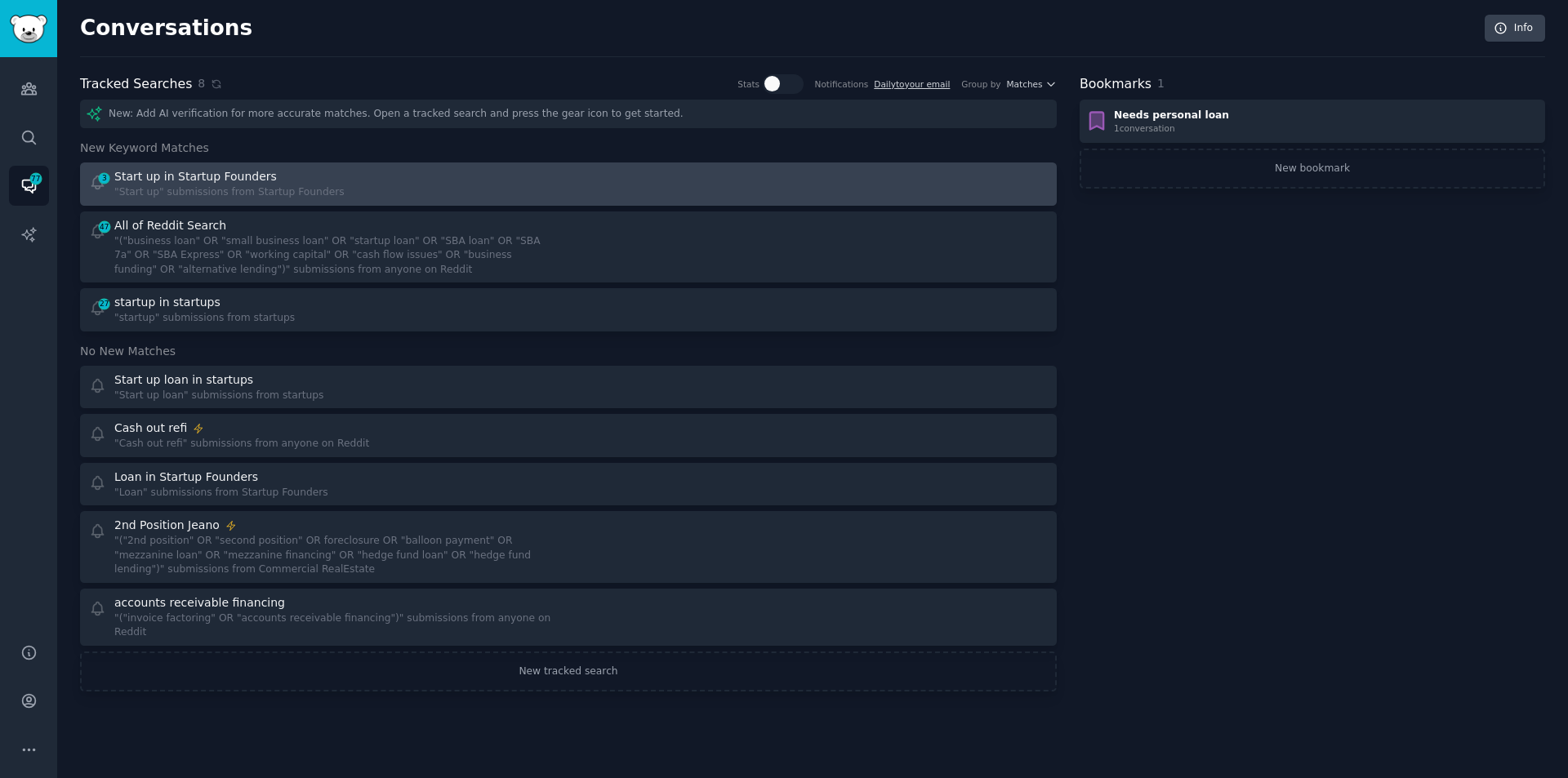
click at [222, 181] on div "Start up in Startup Founders" at bounding box center [196, 177] width 163 height 17
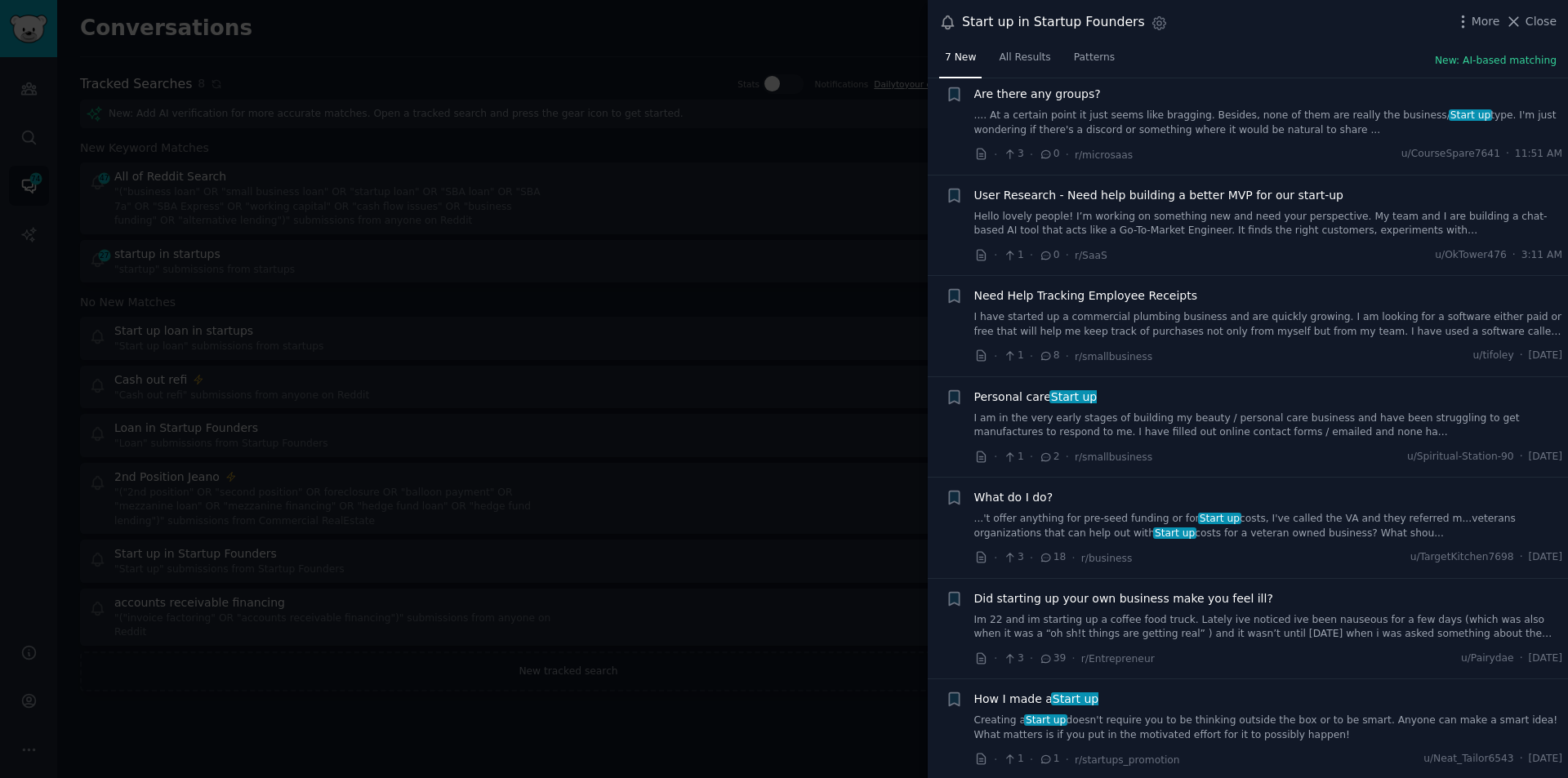
scroll to position [30, 0]
click at [1132, 530] on link "...'t offer anything for pre-seed funding or for Start up costs, I've called th…" at bounding box center [1268, 525] width 589 height 29
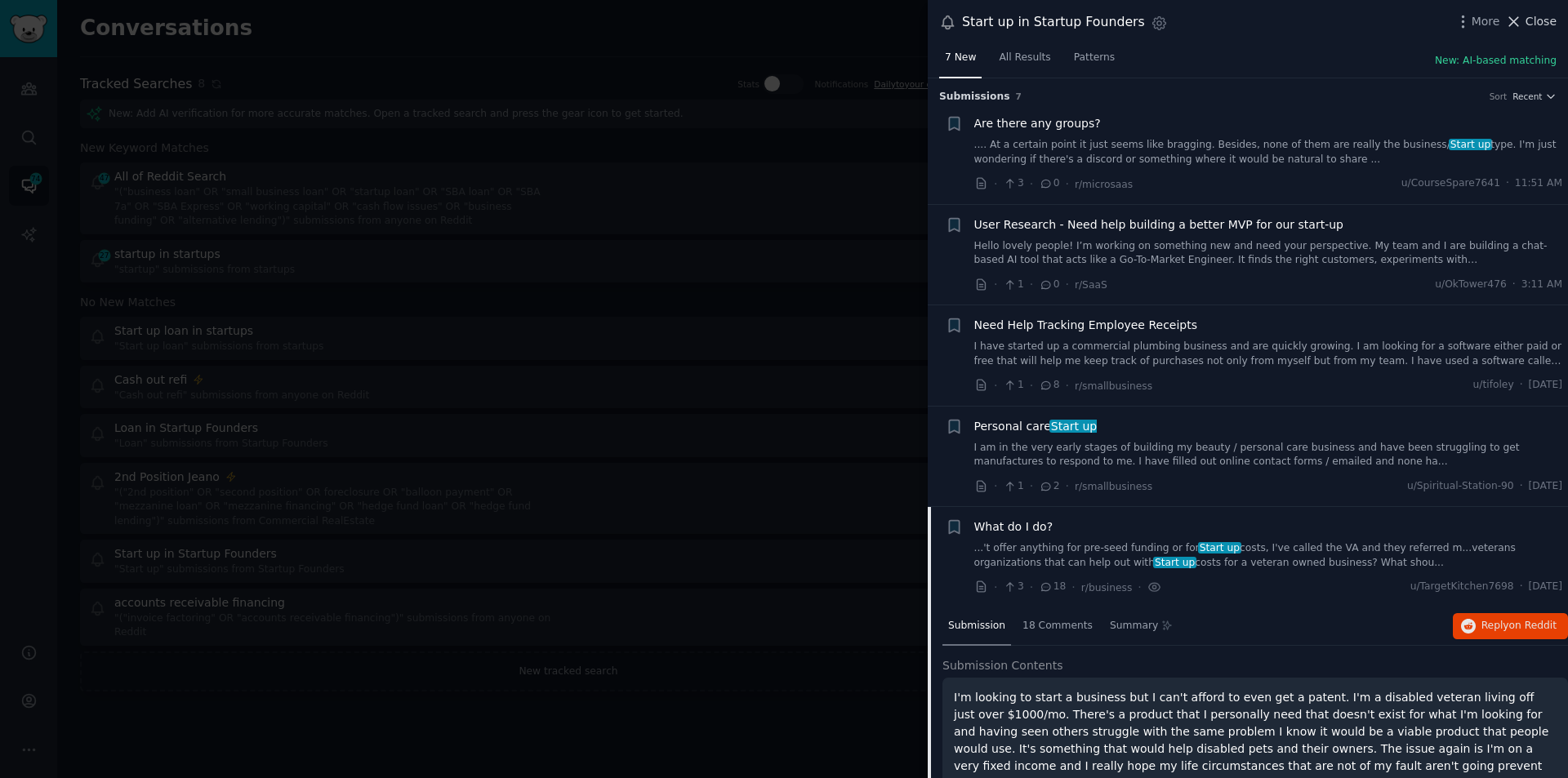
click at [1537, 13] on span "Close" at bounding box center [1541, 22] width 31 height 17
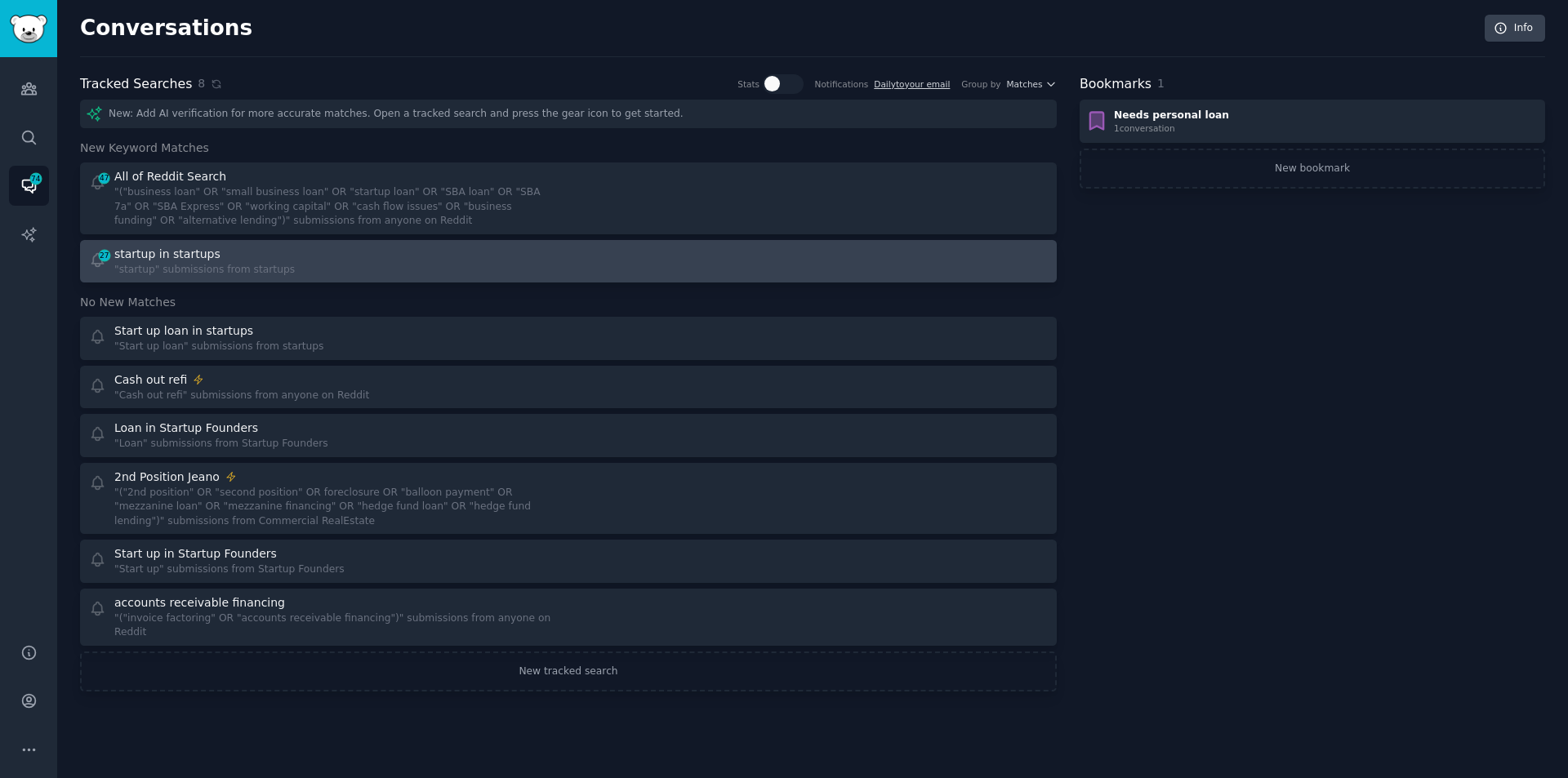
click at [217, 259] on div "startup in startups" at bounding box center [204, 255] width 180 height 17
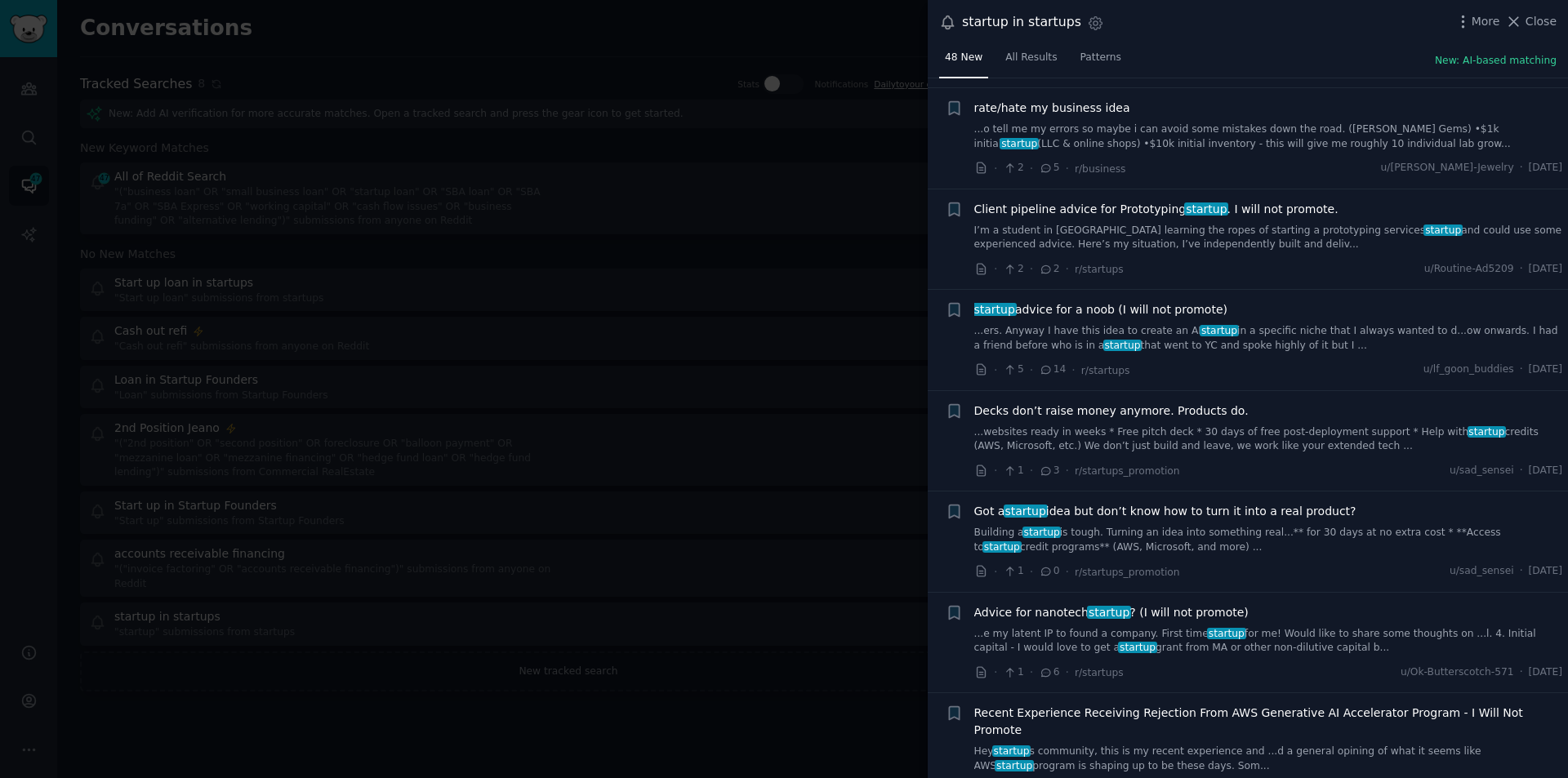
scroll to position [4167, 0]
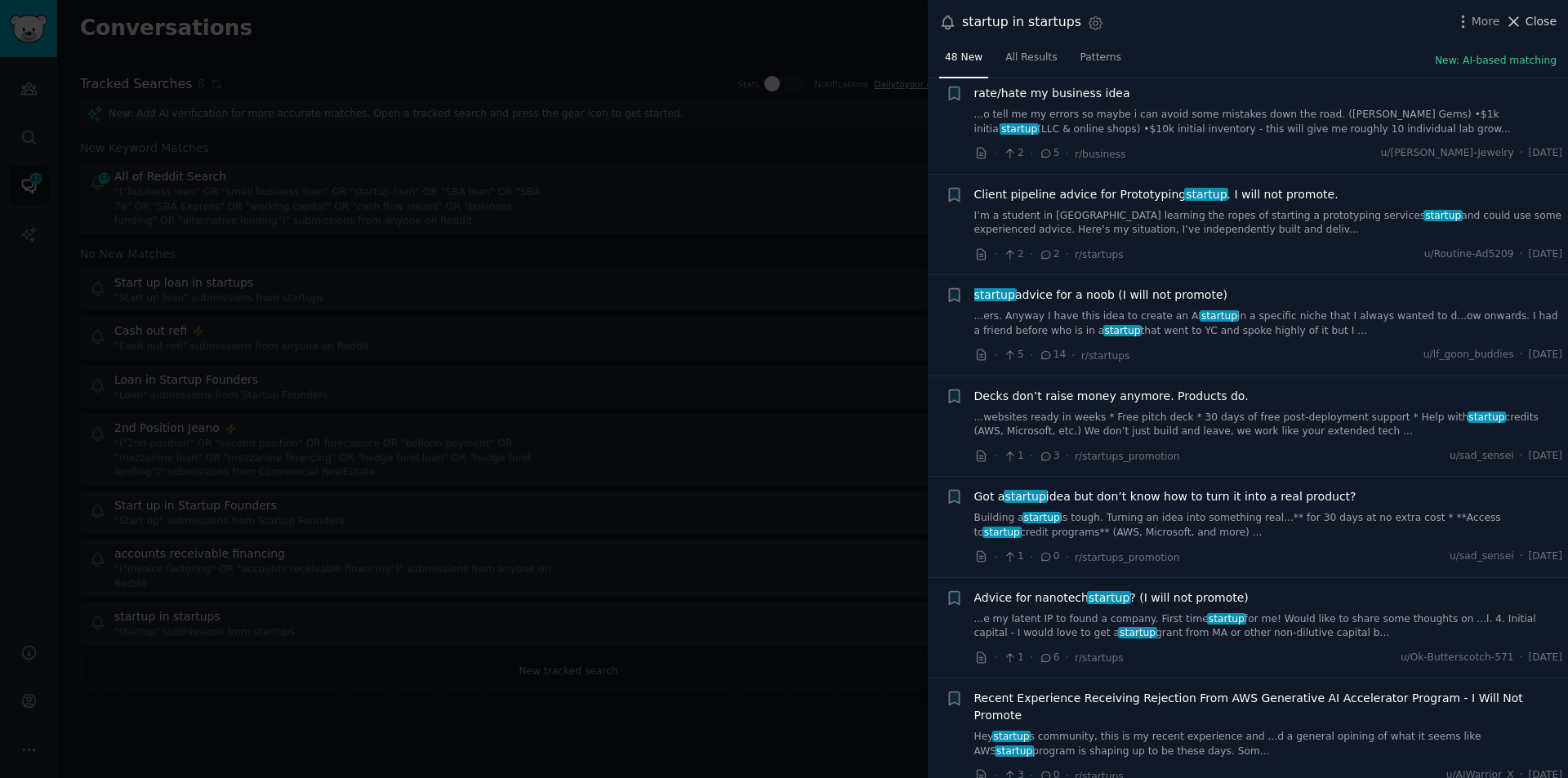
click at [1545, 26] on span "Close" at bounding box center [1541, 22] width 31 height 17
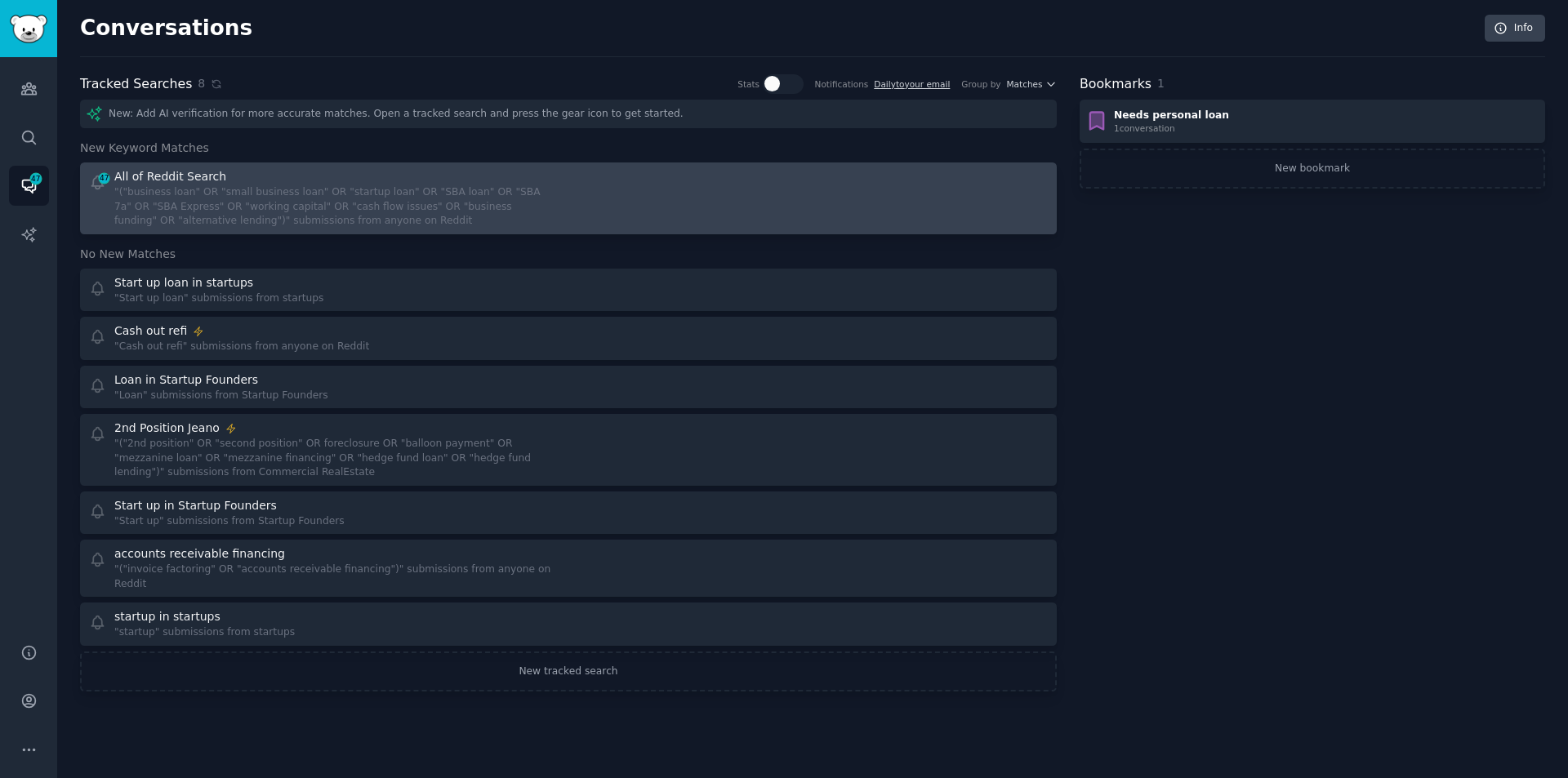
click at [210, 186] on div ""("business loan" OR "small business loan" OR "startup loan" OR "SBA loan" OR "…" at bounding box center [335, 207] width 443 height 43
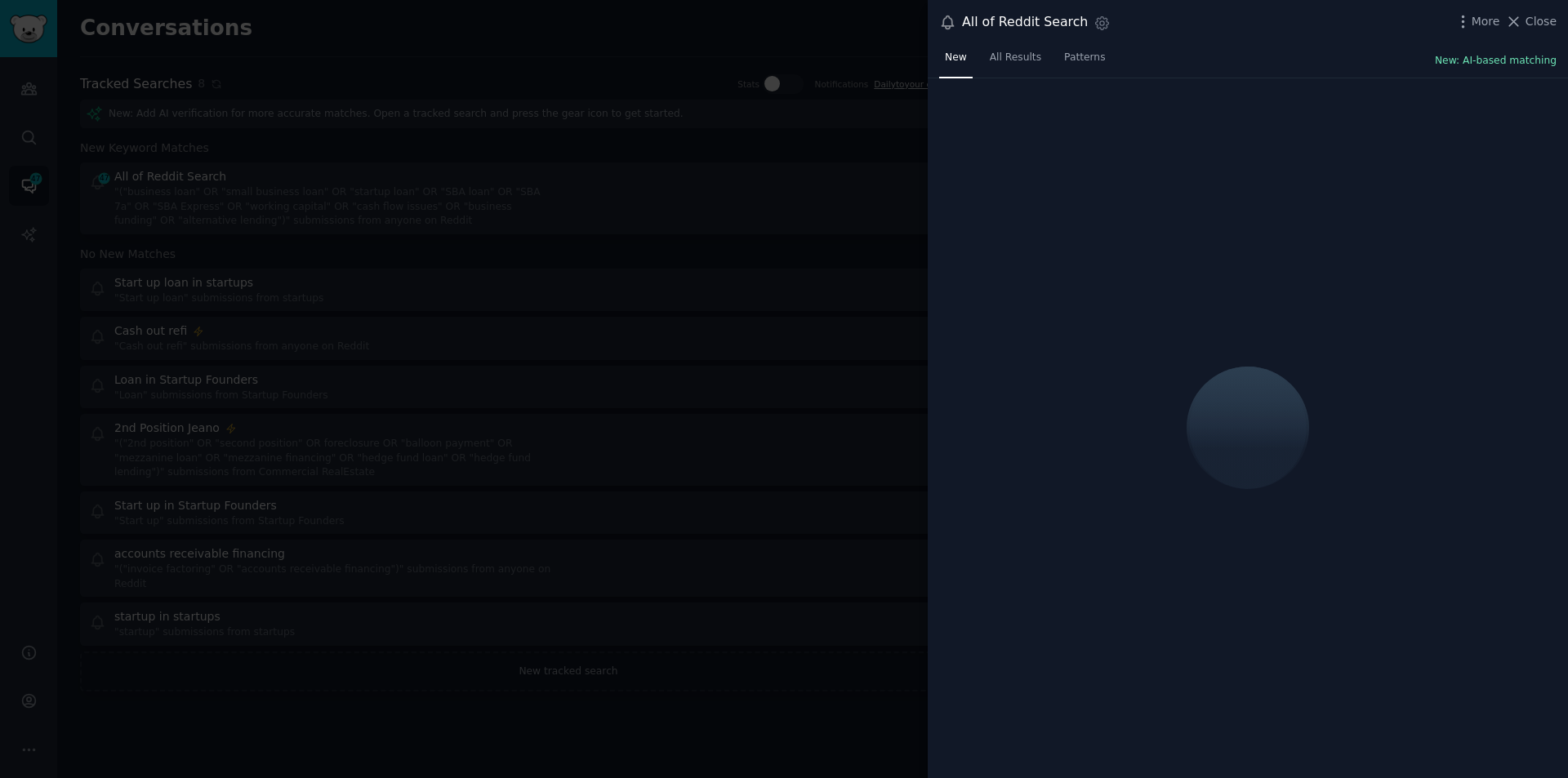
click at [1506, 60] on button "New: AI-based matching" at bounding box center [1495, 61] width 121 height 15
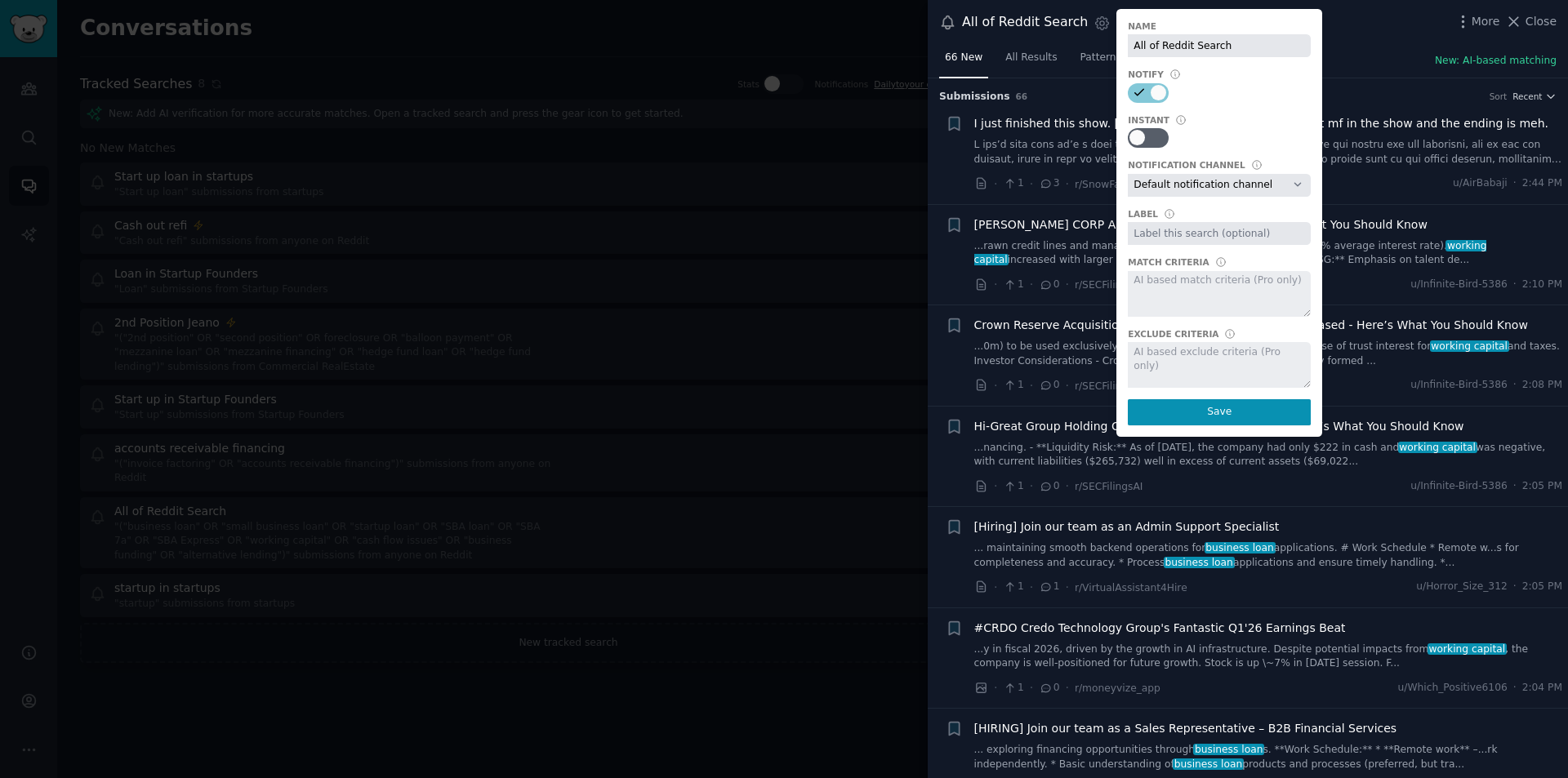
click at [1377, 41] on div "All of Reddit Search Settings Name All of Reddit Search Notify Instant Notifica…" at bounding box center [1247, 23] width 640 height 45
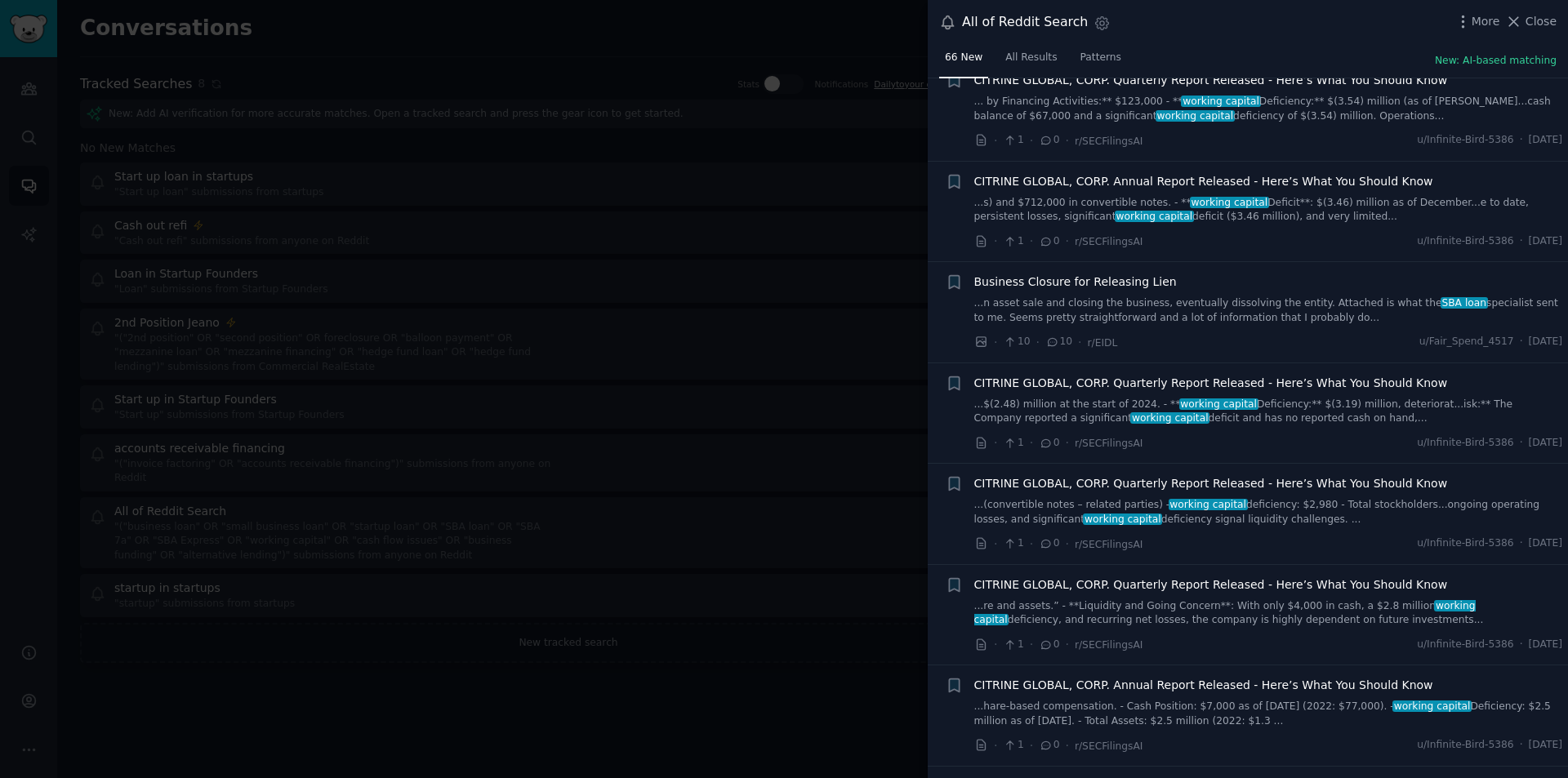
scroll to position [5307, 0]
